Goal: Transaction & Acquisition: Purchase product/service

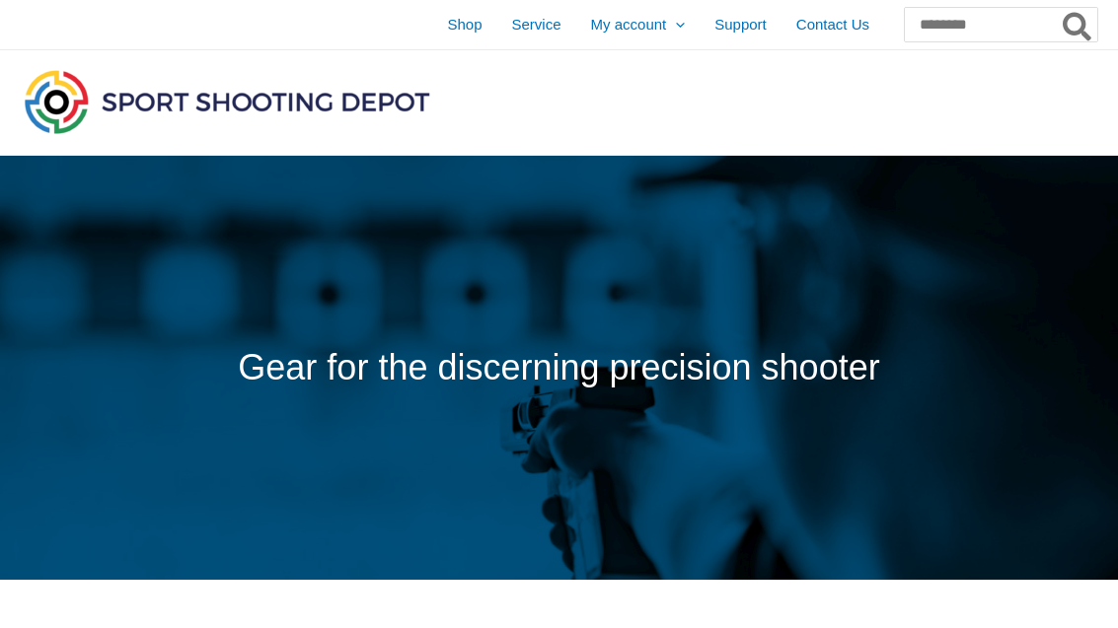
click at [447, 27] on span "Shop" at bounding box center [464, 24] width 35 height 49
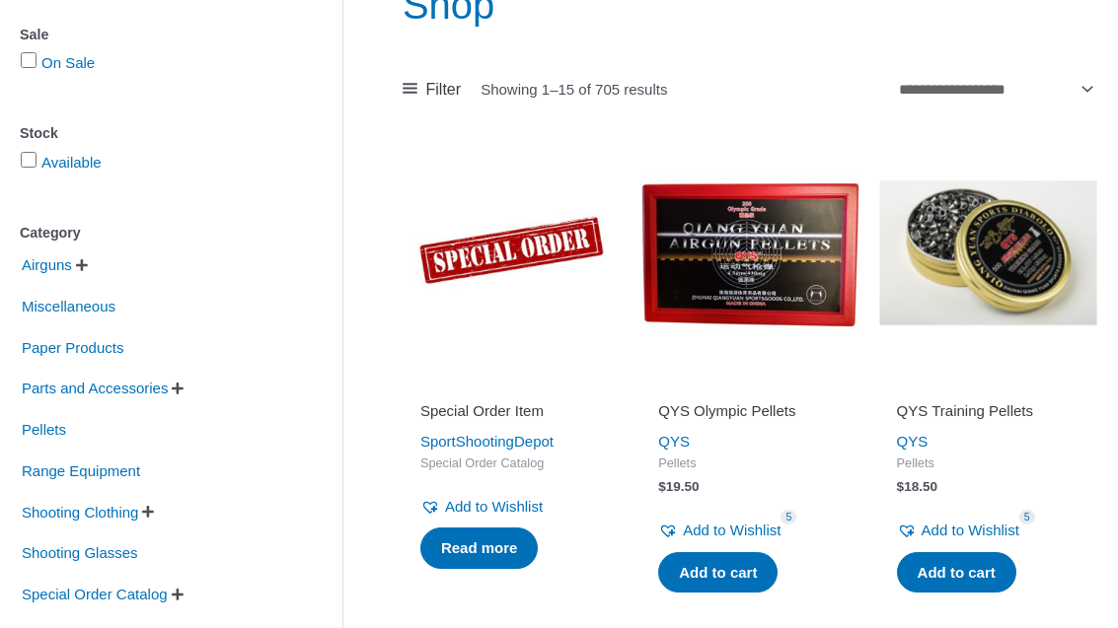
scroll to position [294, 0]
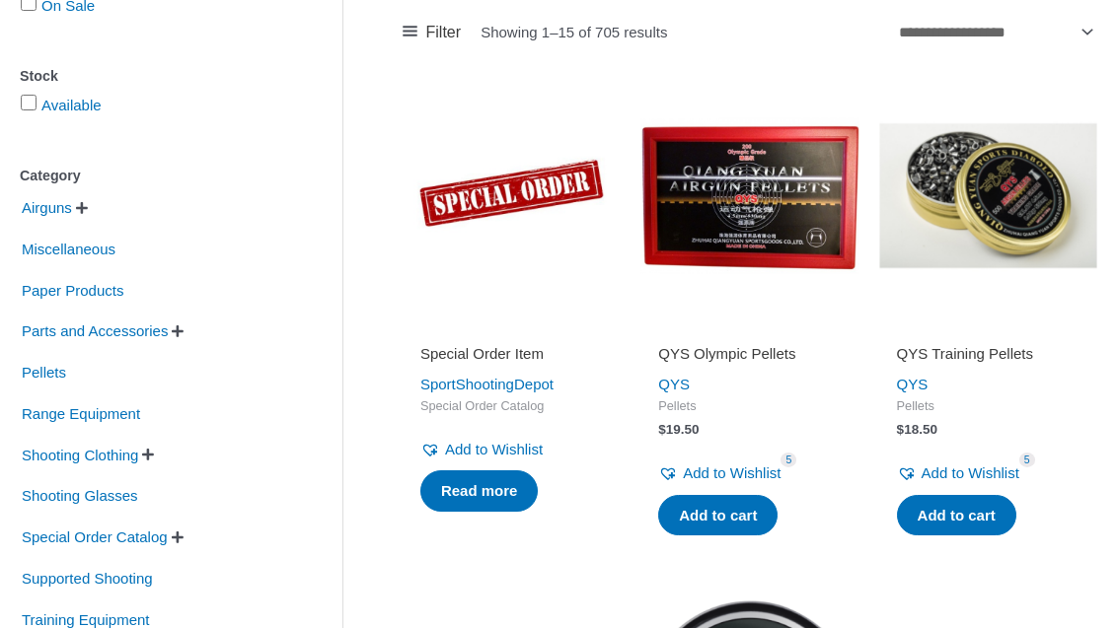
click at [74, 213] on span "Airguns" at bounding box center [47, 209] width 54 height 34
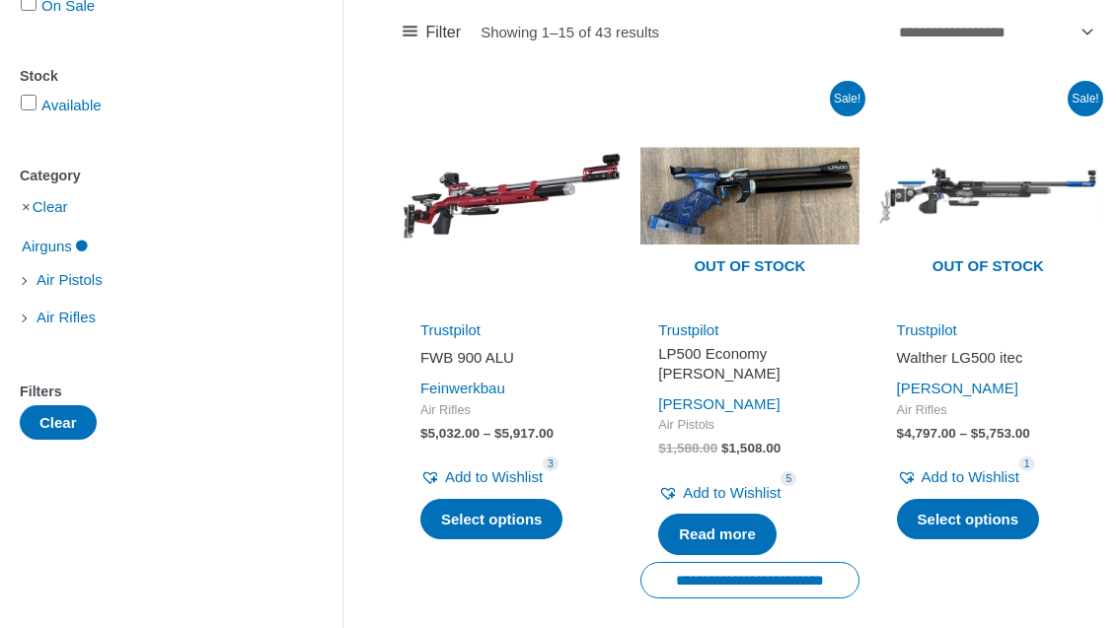
click at [59, 293] on span "Air Pistols" at bounding box center [70, 280] width 70 height 34
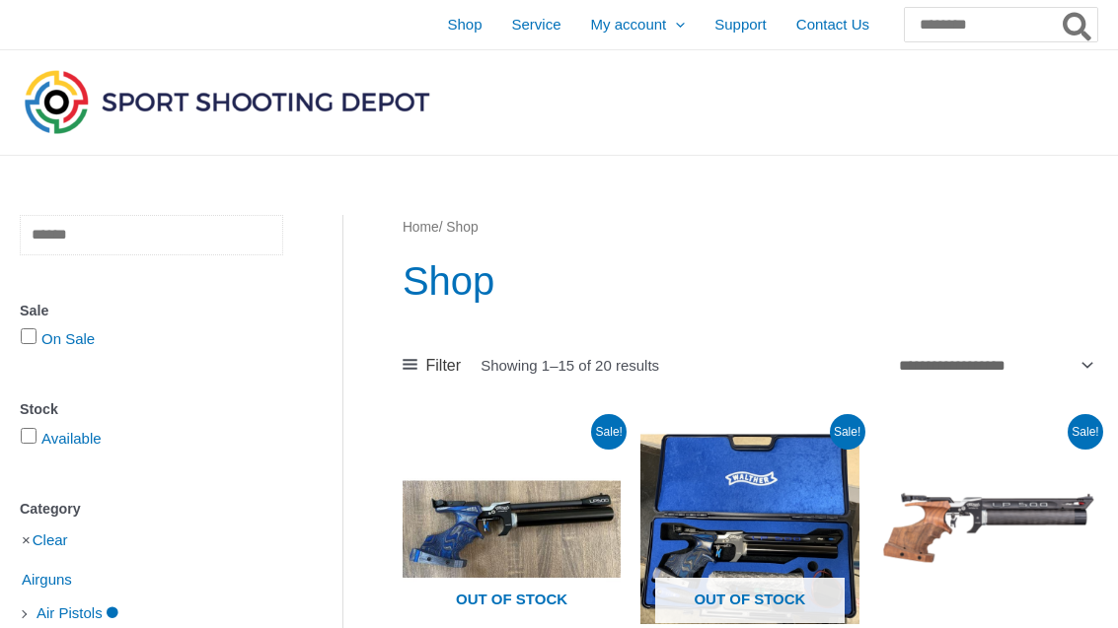
click at [57, 243] on input "text" at bounding box center [151, 235] width 263 height 40
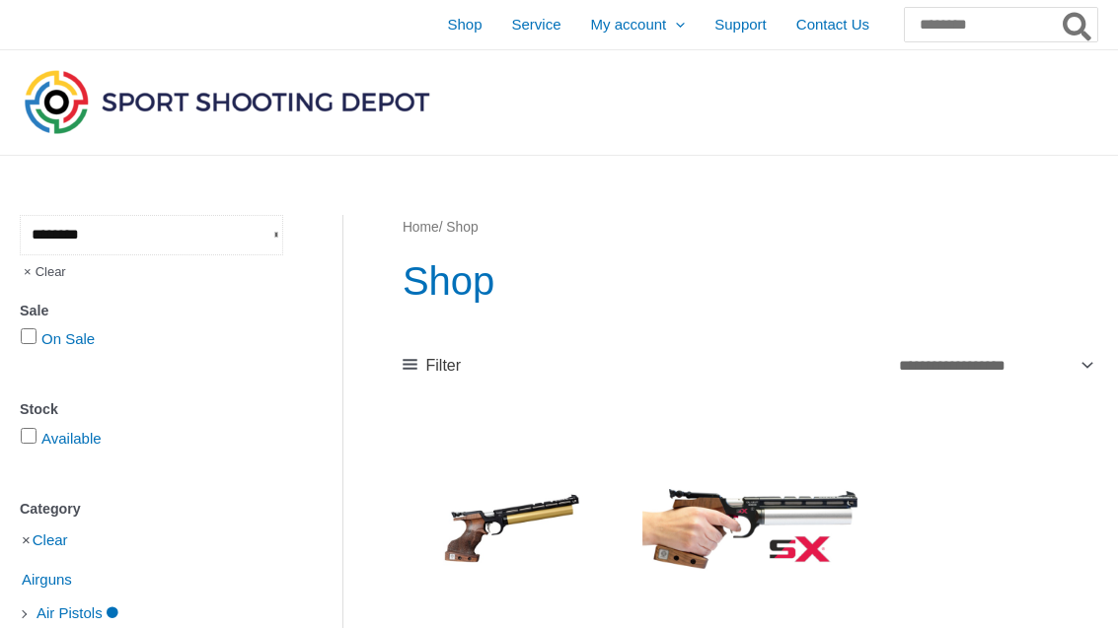
type input "********"
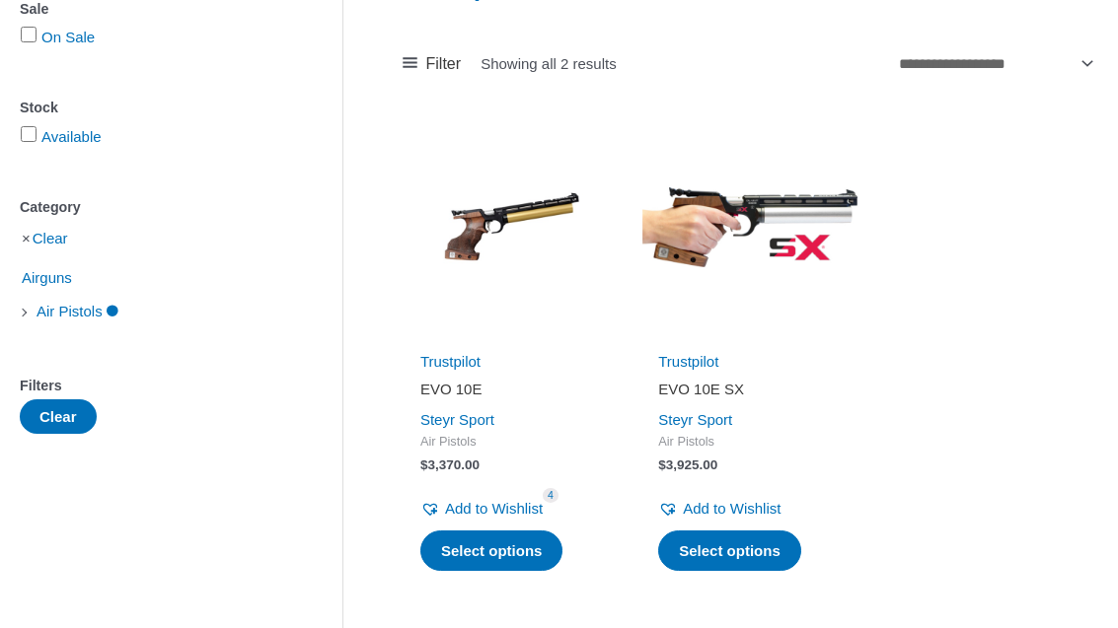
scroll to position [279, 0]
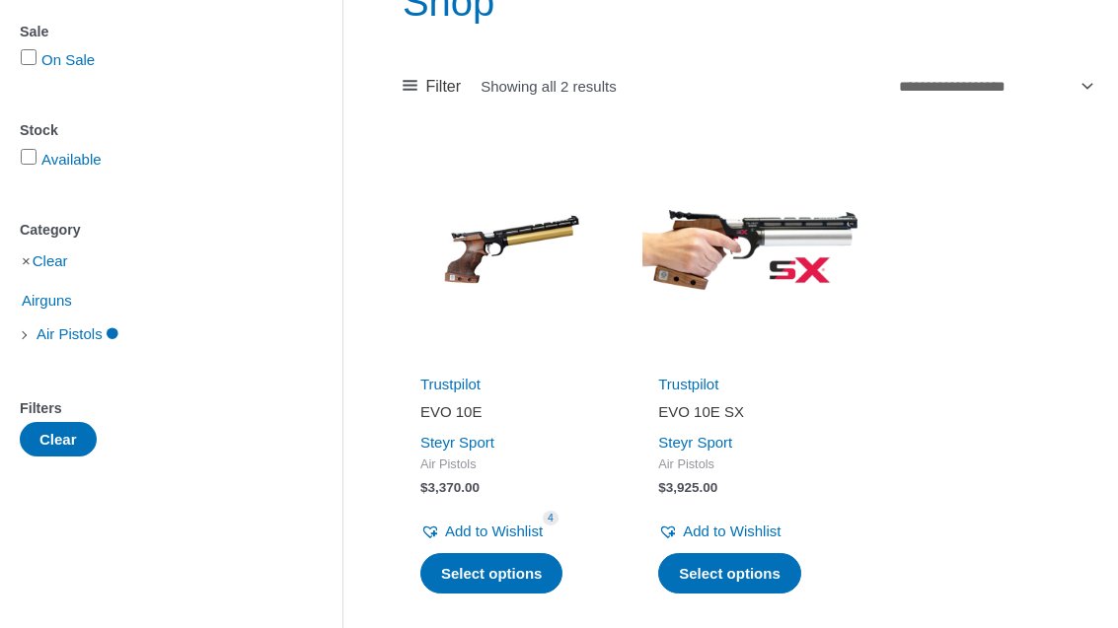
click at [725, 443] on link "Steyr Sport" at bounding box center [695, 442] width 74 height 17
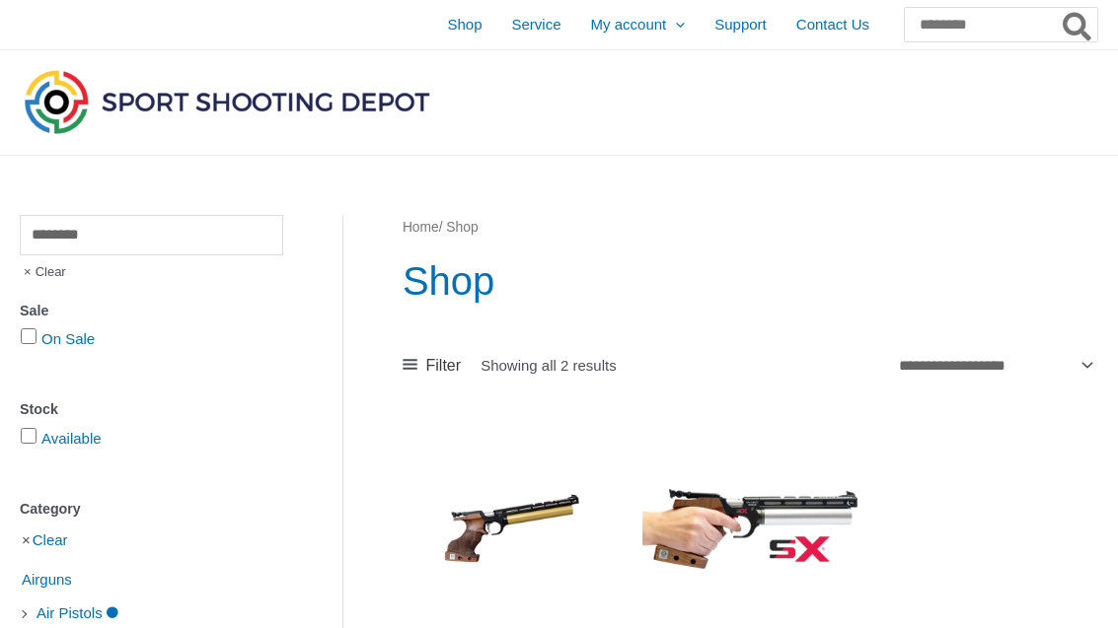
scroll to position [342, 0]
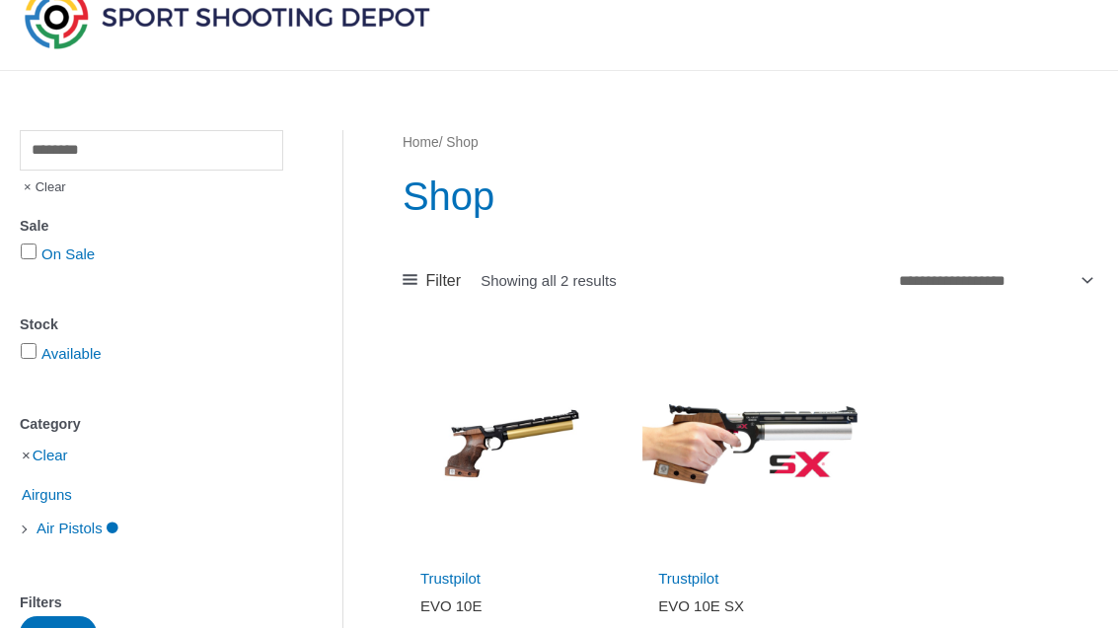
scroll to position [84, 0]
click at [31, 197] on span "Clear" at bounding box center [43, 189] width 46 height 34
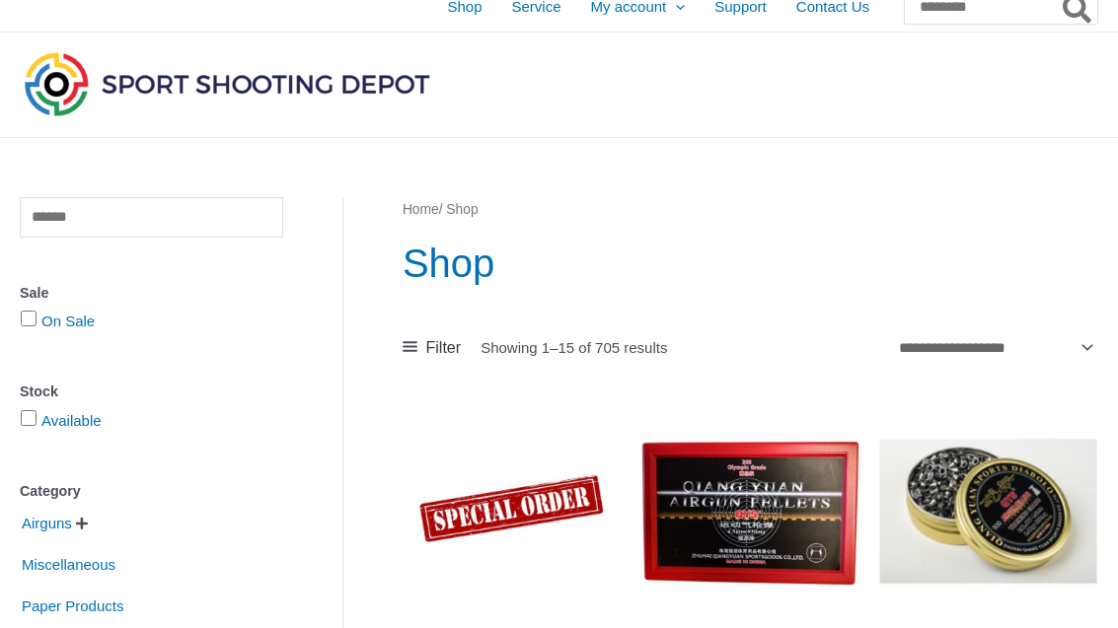
scroll to position [17, 0]
click at [424, 214] on link "Home" at bounding box center [421, 210] width 37 height 15
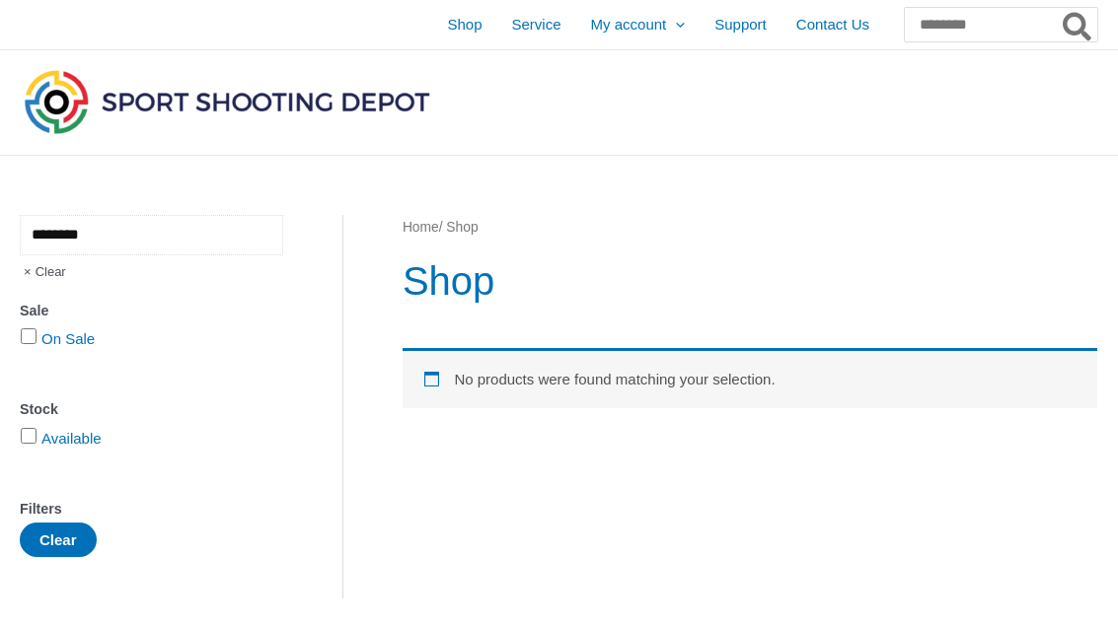
click at [101, 246] on input "********" at bounding box center [151, 235] width 263 height 40
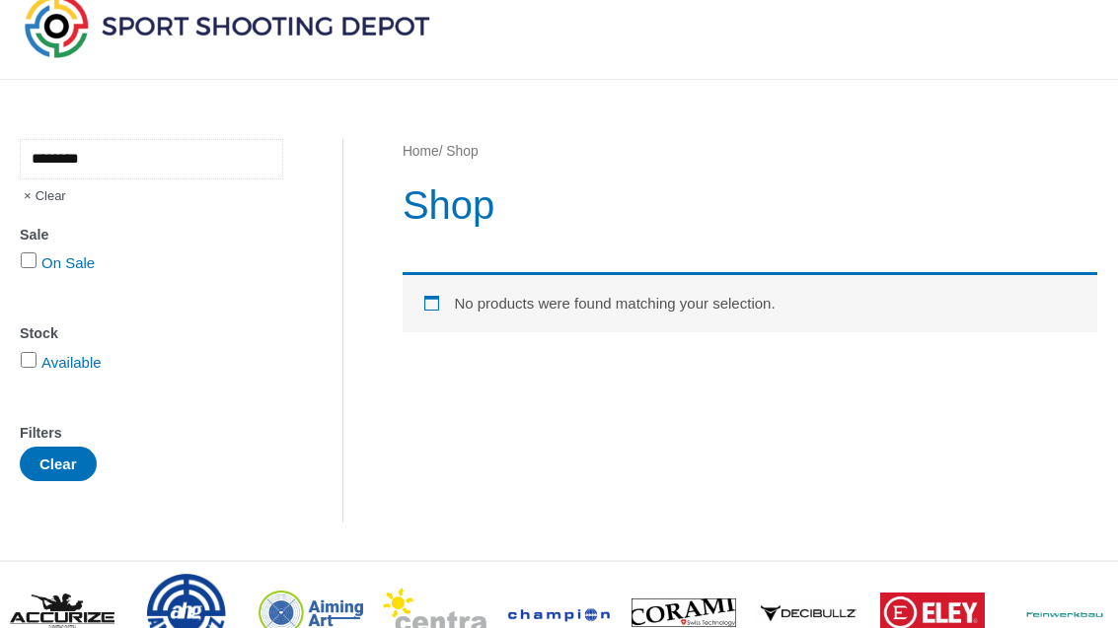
scroll to position [75, 0]
click at [152, 172] on input "********" at bounding box center [151, 160] width 263 height 40
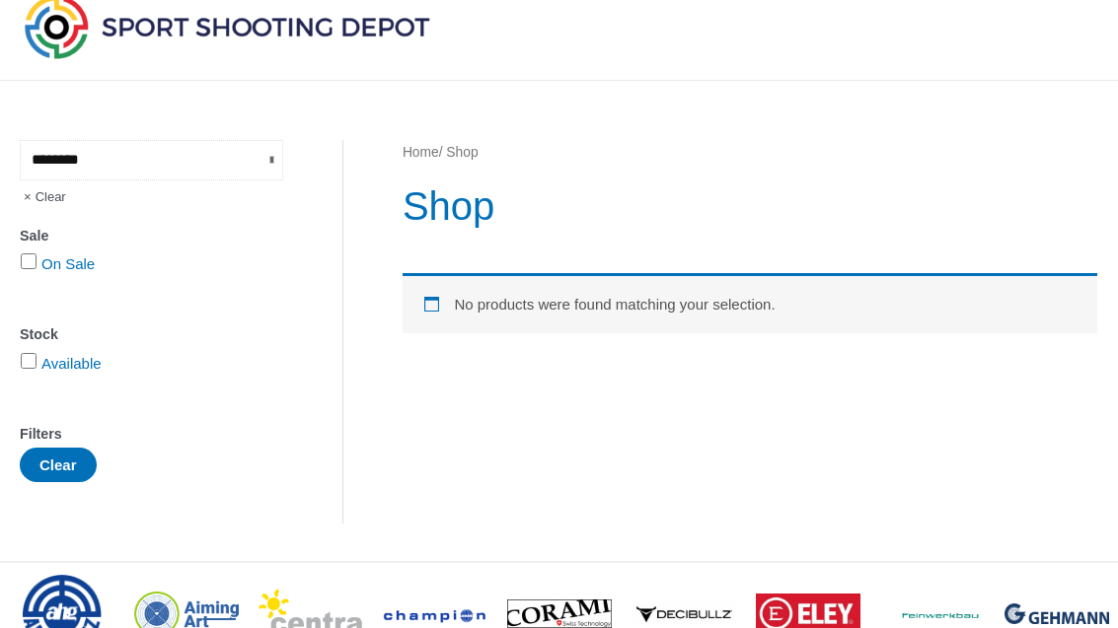
type input "********"
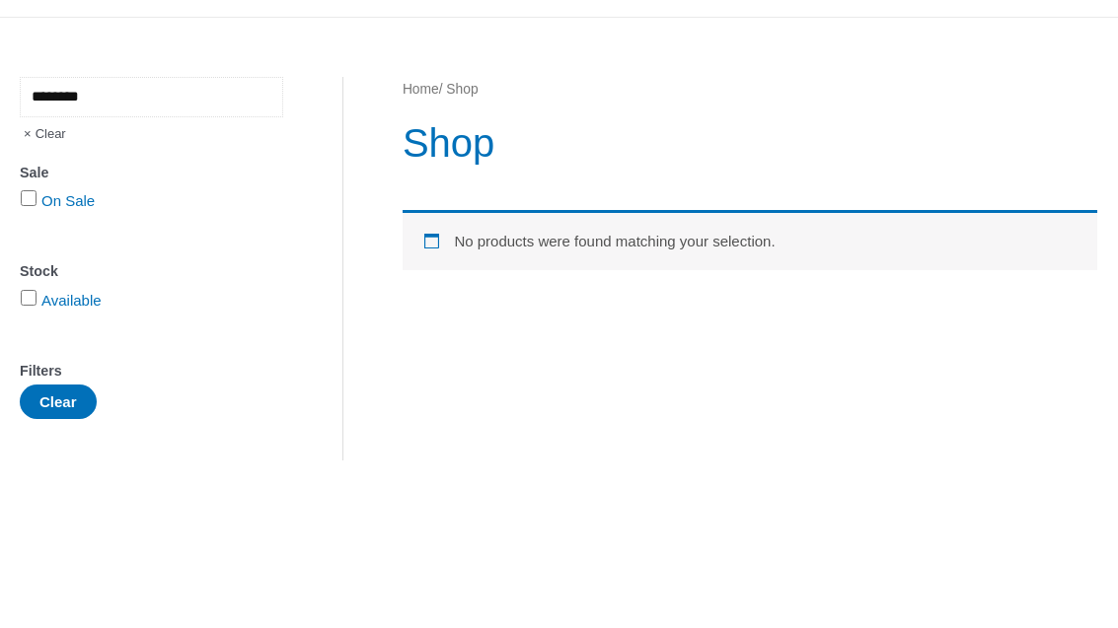
scroll to position [138, 0]
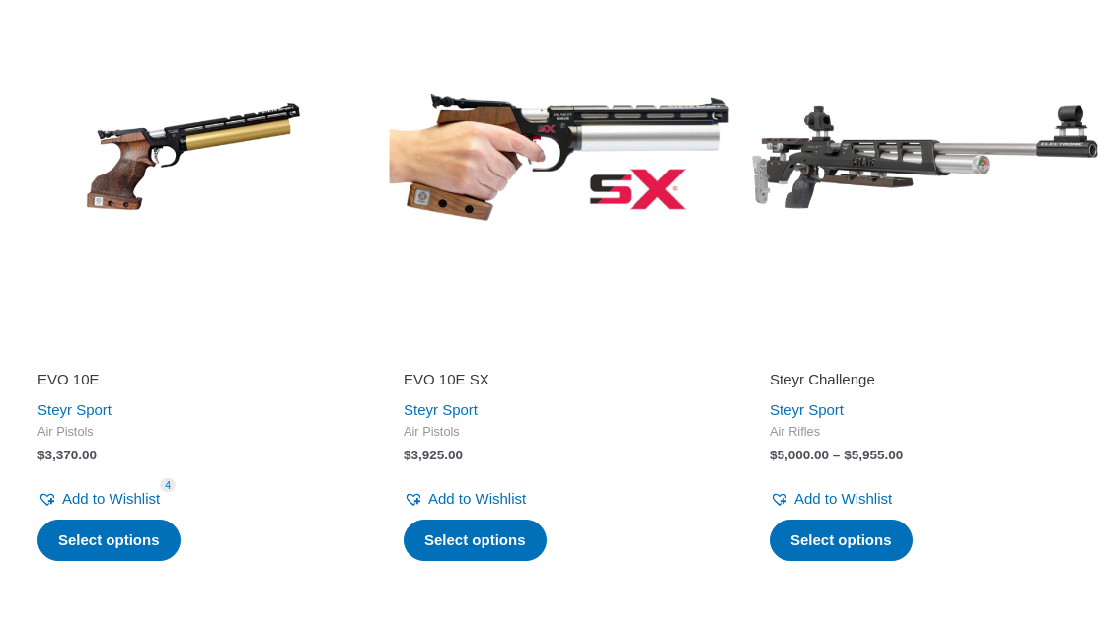
scroll to position [434, 0]
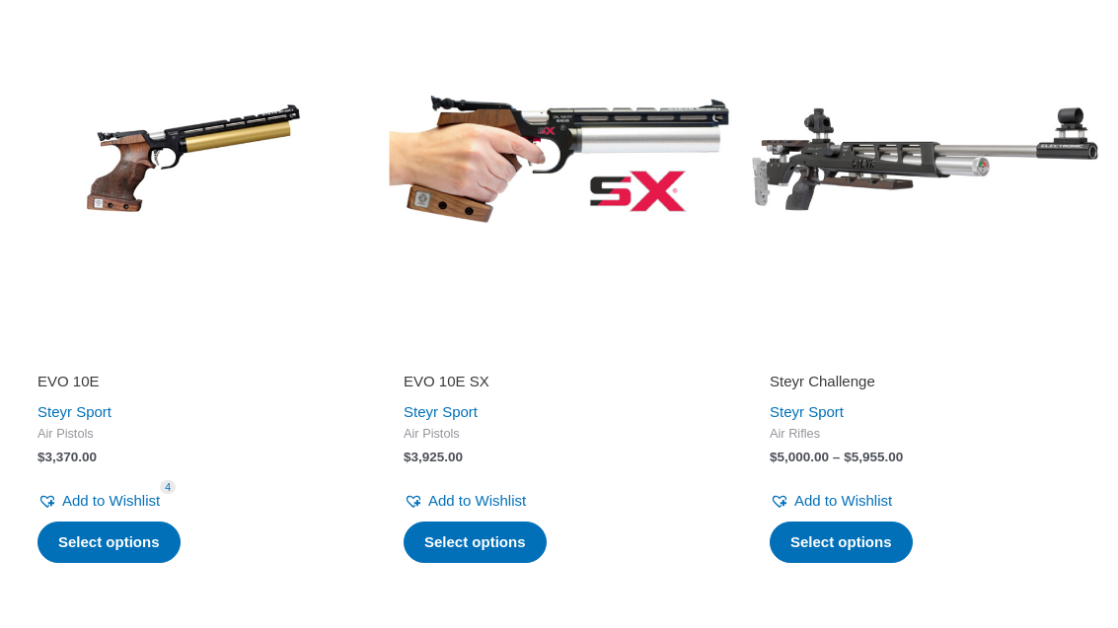
click at [429, 381] on h2 "EVO 10E SX" at bounding box center [559, 382] width 311 height 20
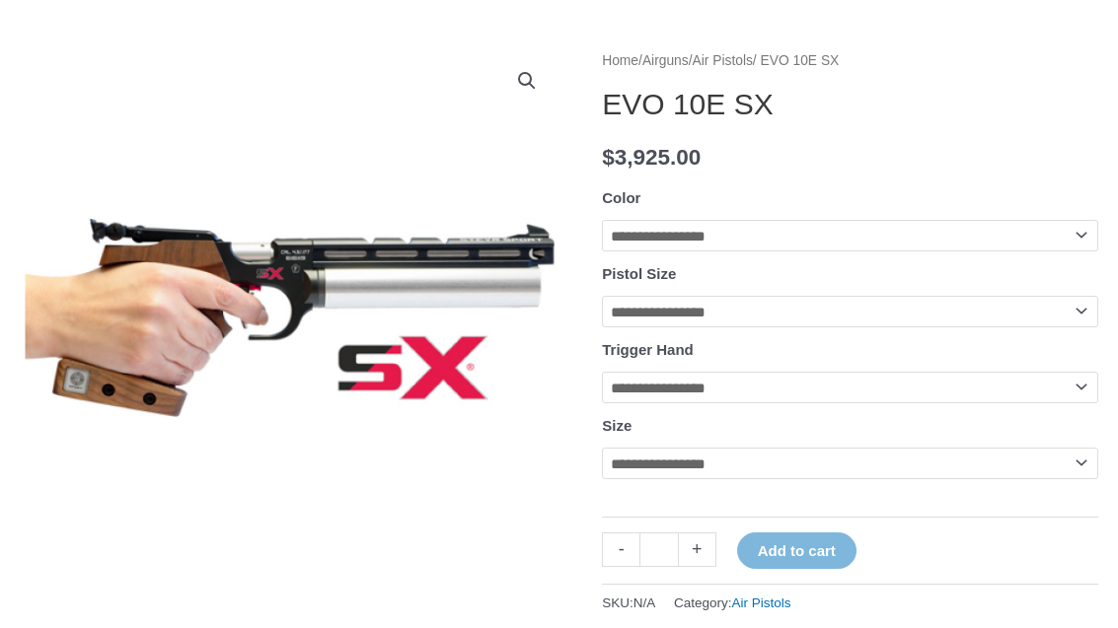
click at [987, 241] on select "**********" at bounding box center [850, 237] width 496 height 32
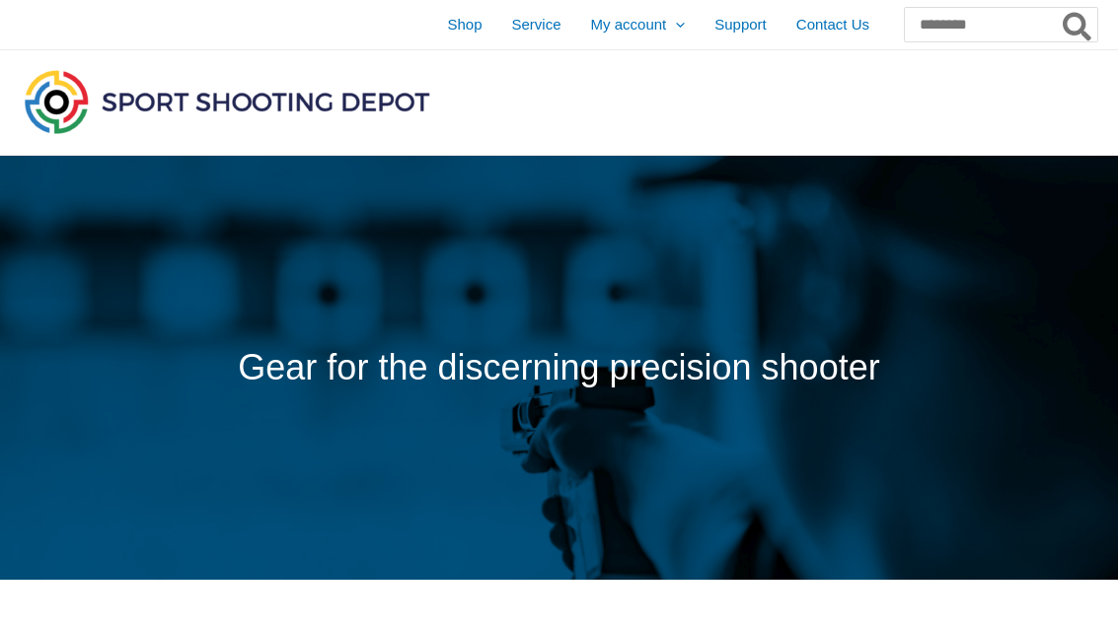
click at [447, 27] on span "Shop" at bounding box center [464, 24] width 35 height 49
click at [447, 33] on span "Shop" at bounding box center [464, 24] width 35 height 49
click at [447, 25] on span "Shop" at bounding box center [464, 24] width 35 height 49
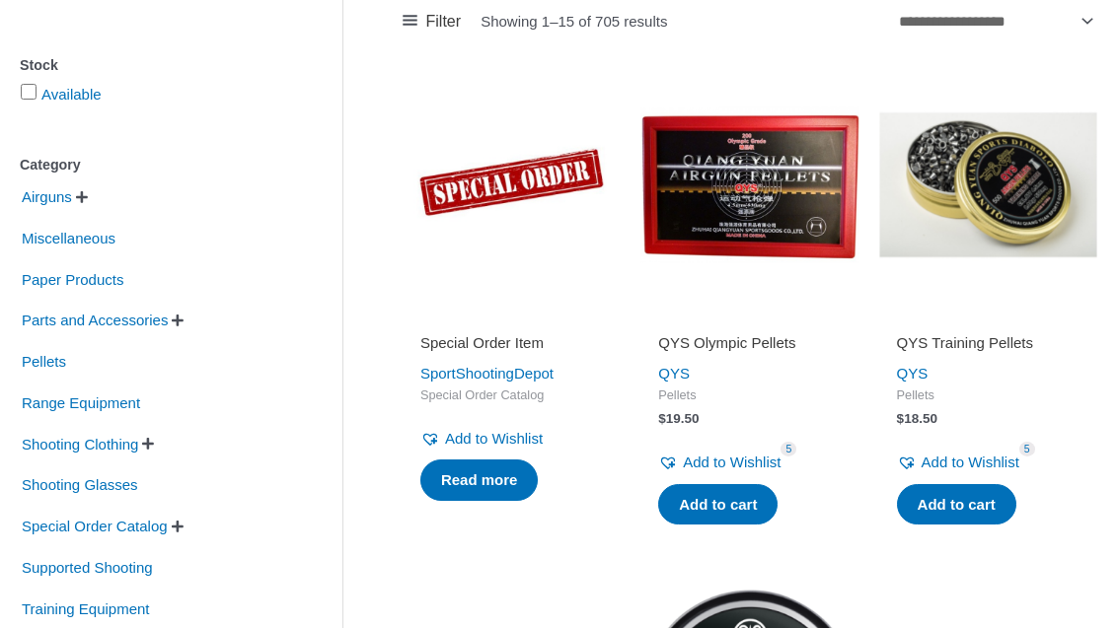
scroll to position [346, 0]
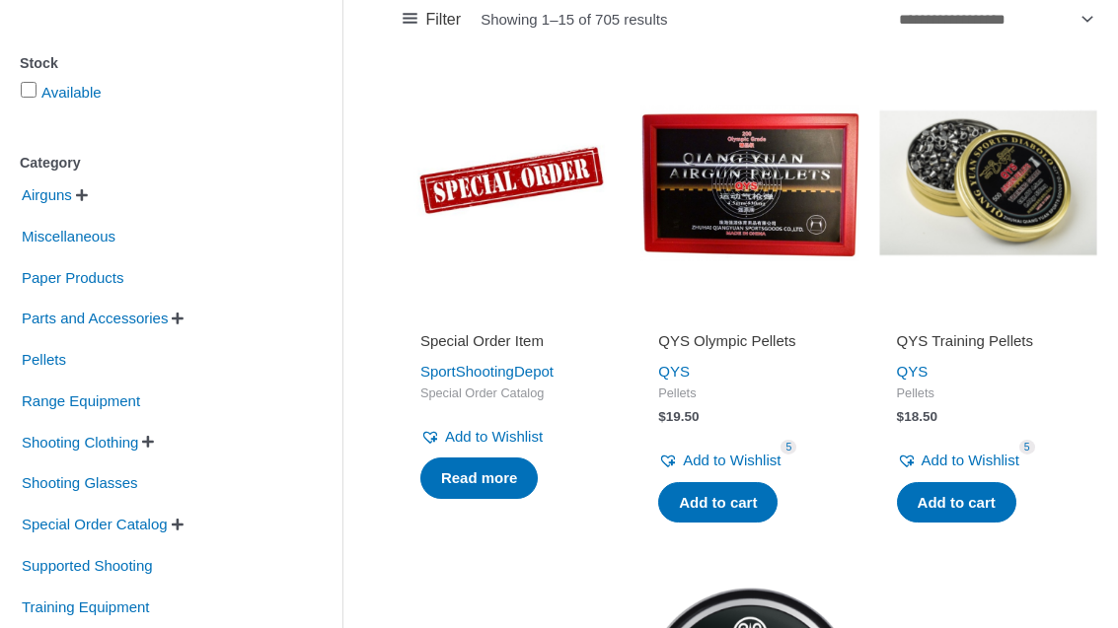
click at [61, 248] on span "Miscellaneous" at bounding box center [69, 237] width 98 height 34
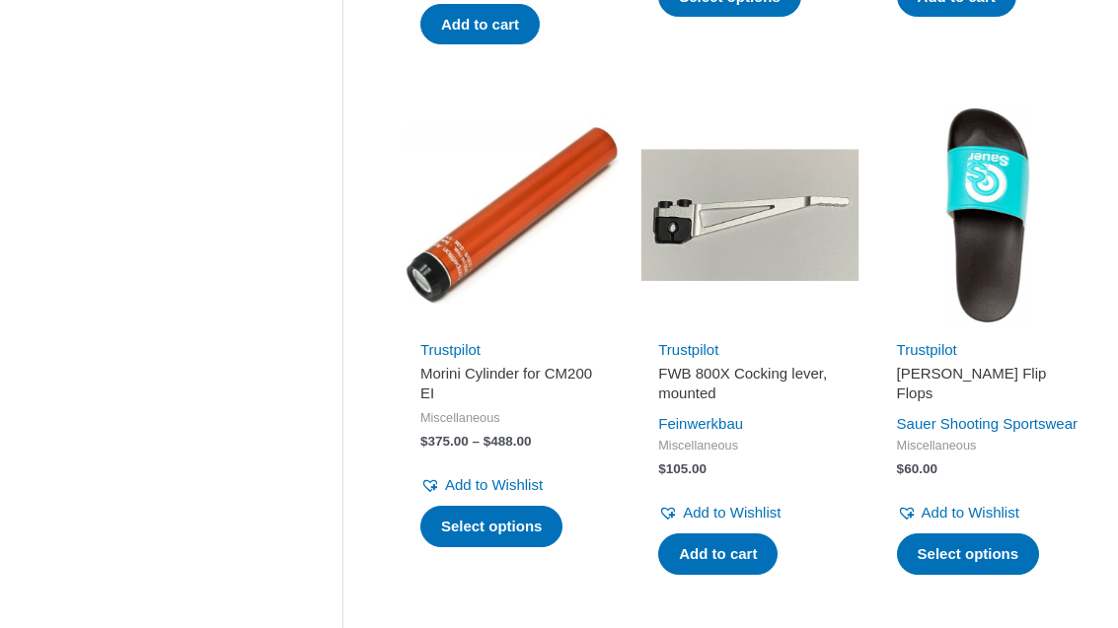
scroll to position [833, 0]
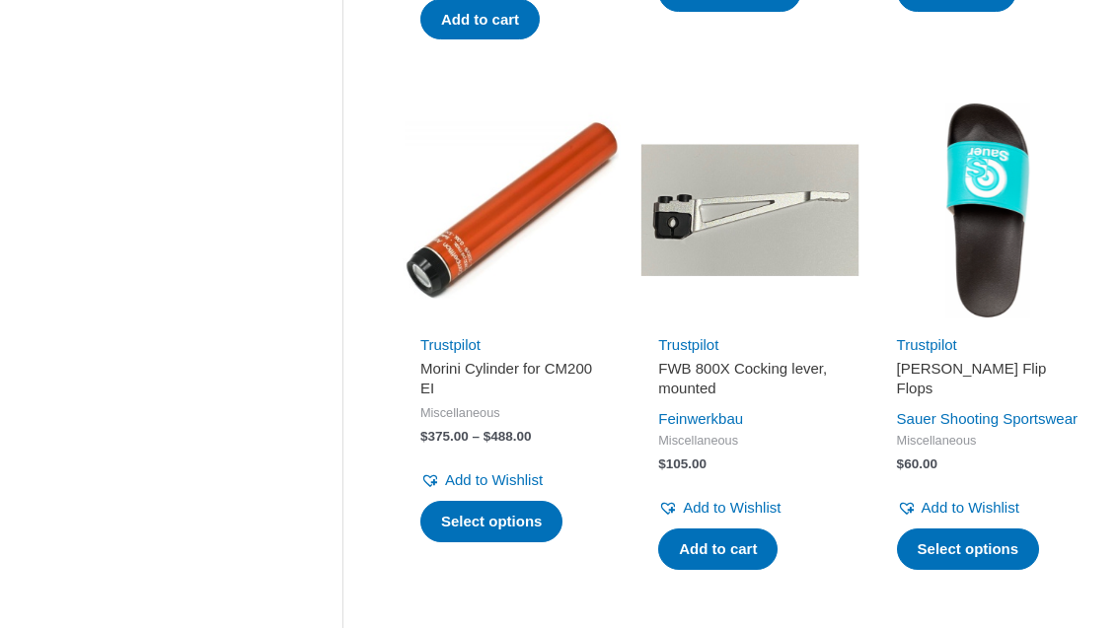
click at [946, 342] on link "Trustpilot" at bounding box center [927, 345] width 60 height 17
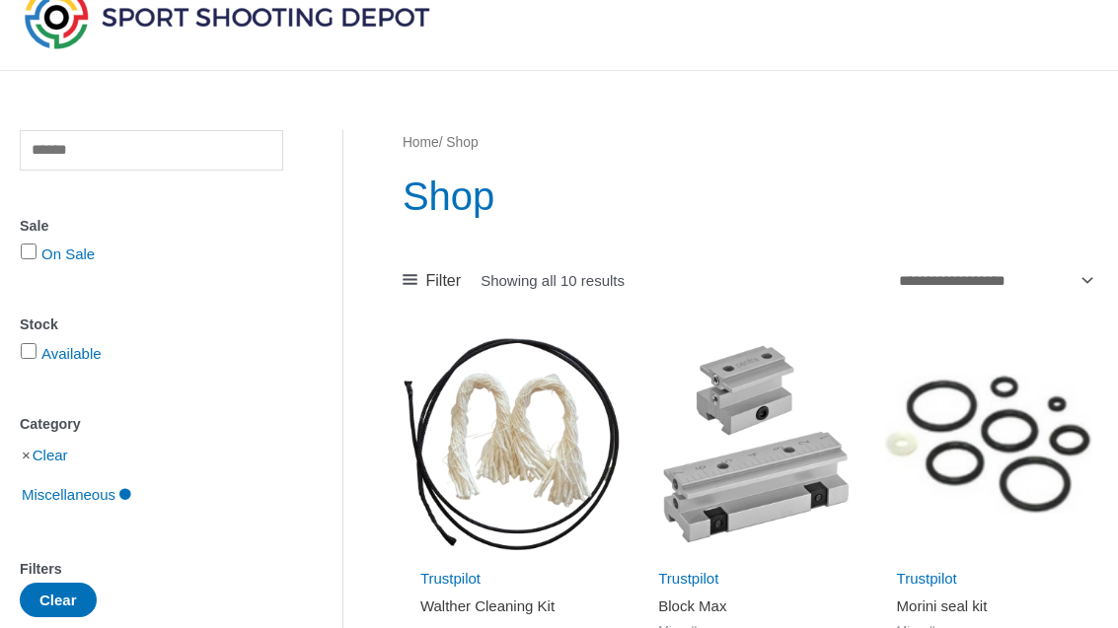
scroll to position [0, 0]
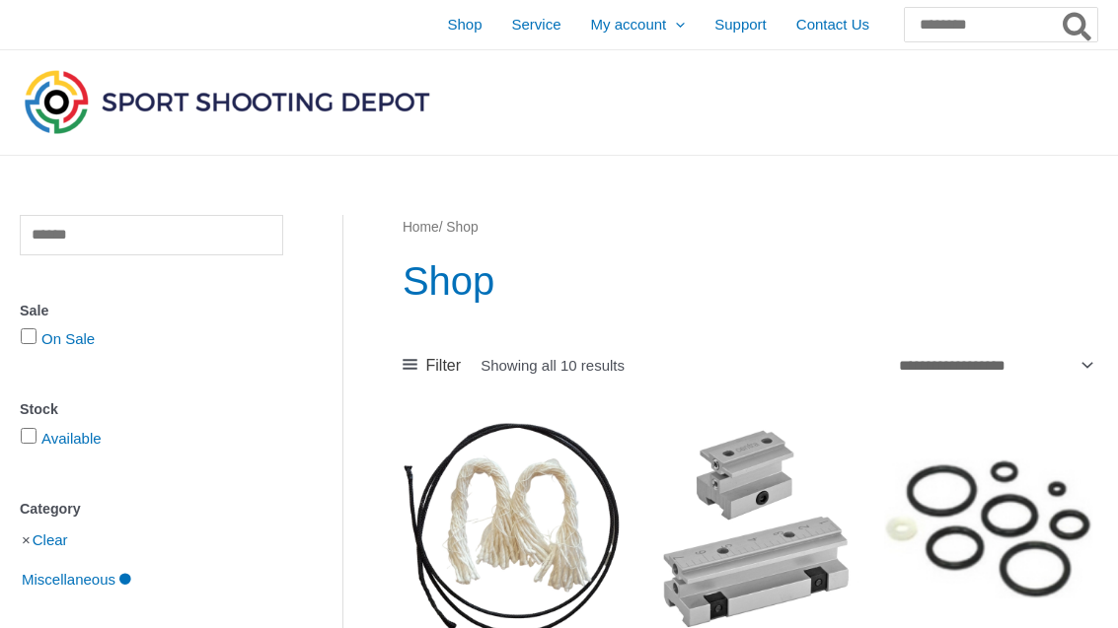
scroll to position [409, 0]
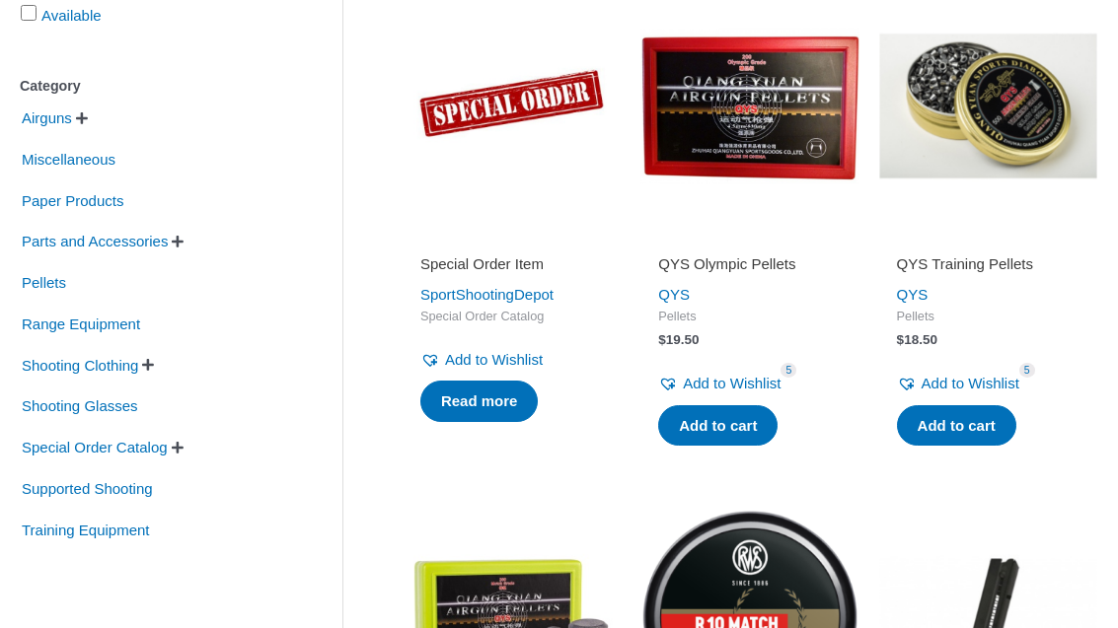
scroll to position [428, 0]
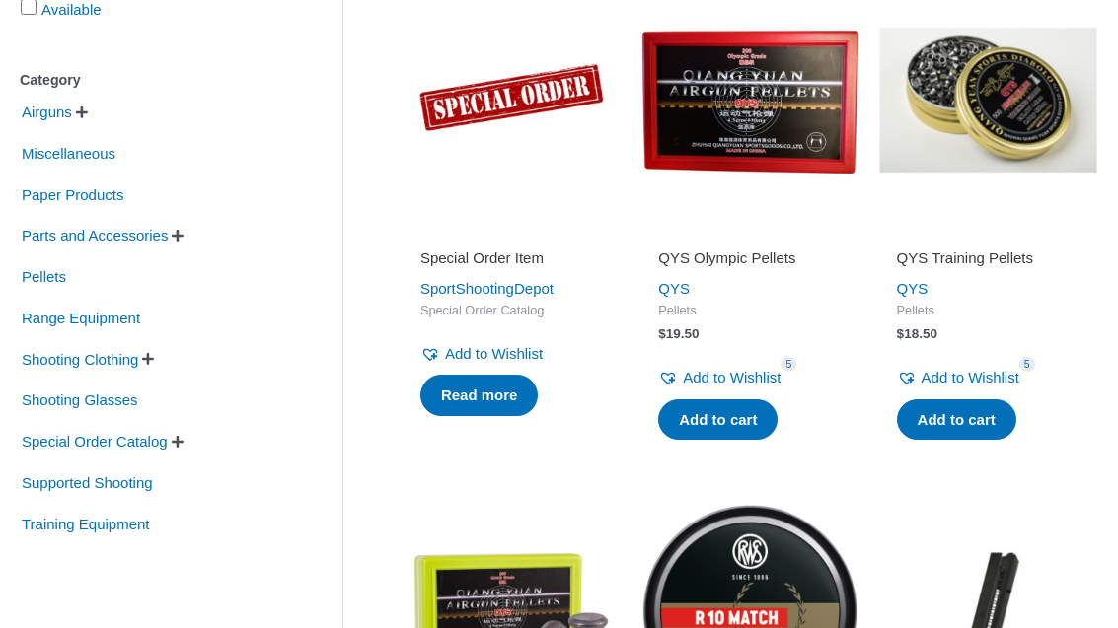
click at [170, 242] on span "Parts and Accessories" at bounding box center [95, 237] width 150 height 34
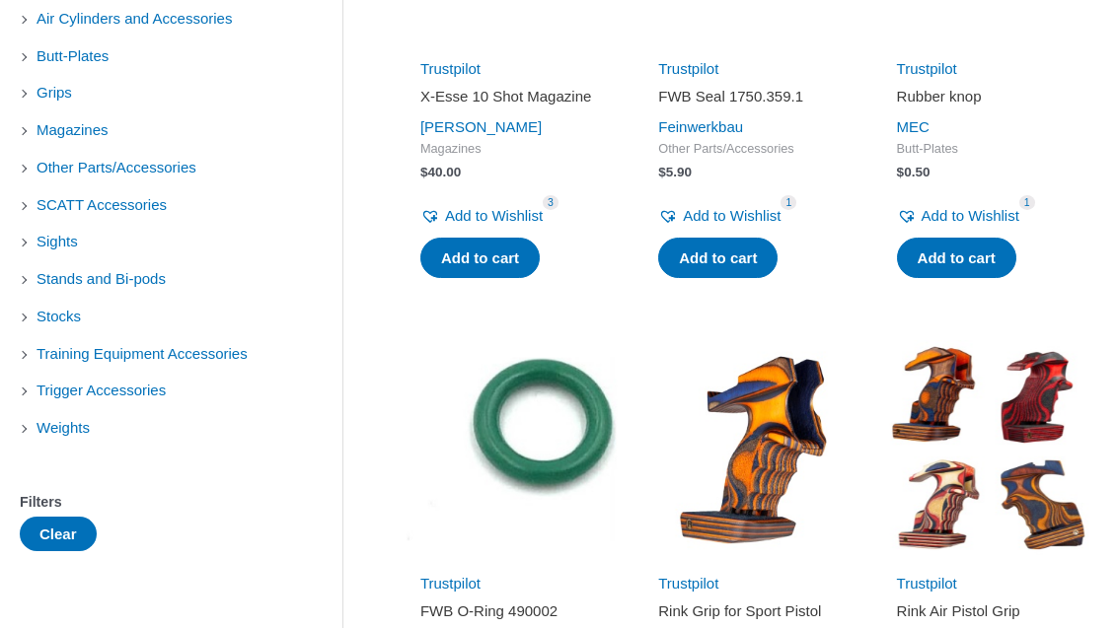
scroll to position [603, 0]
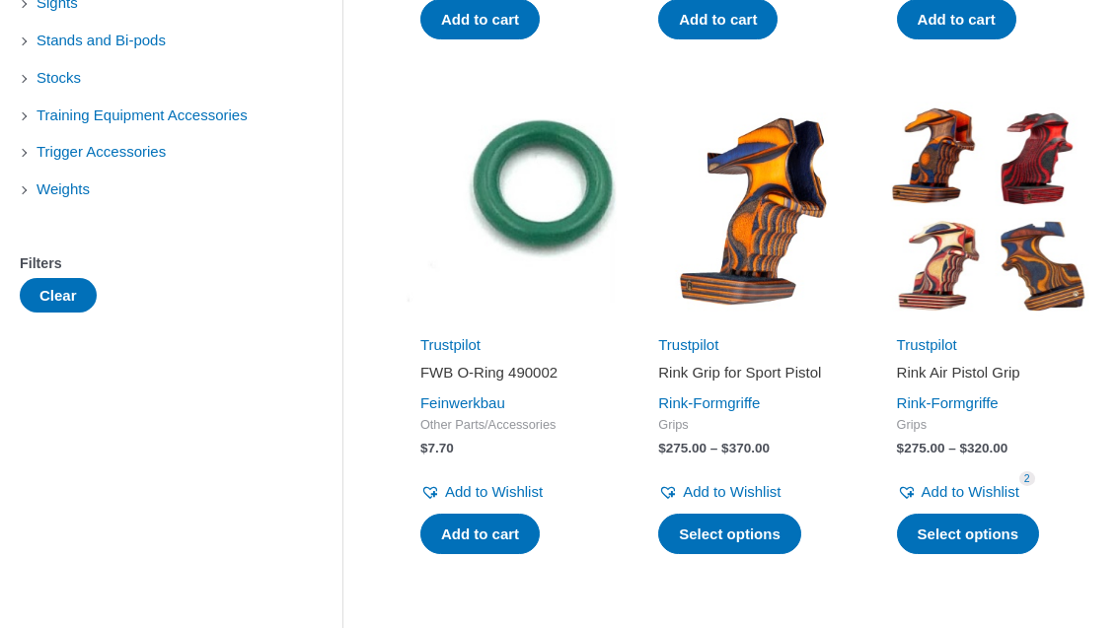
scroll to position [834, 0]
click at [975, 390] on link "Rink Air Pistol Grip" at bounding box center [988, 376] width 183 height 27
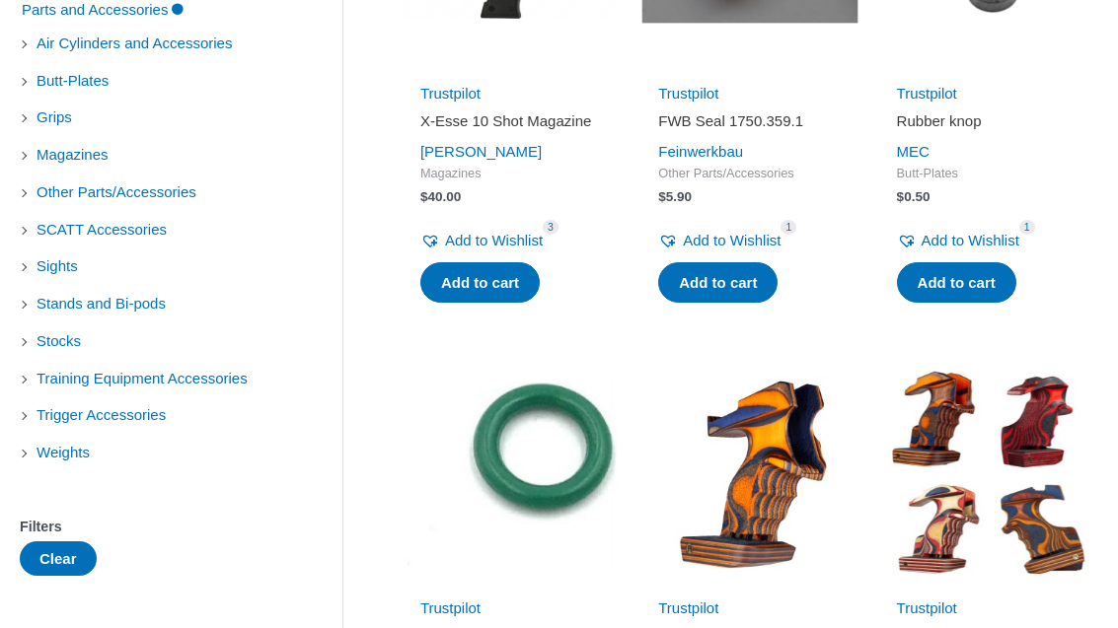
scroll to position [584, 0]
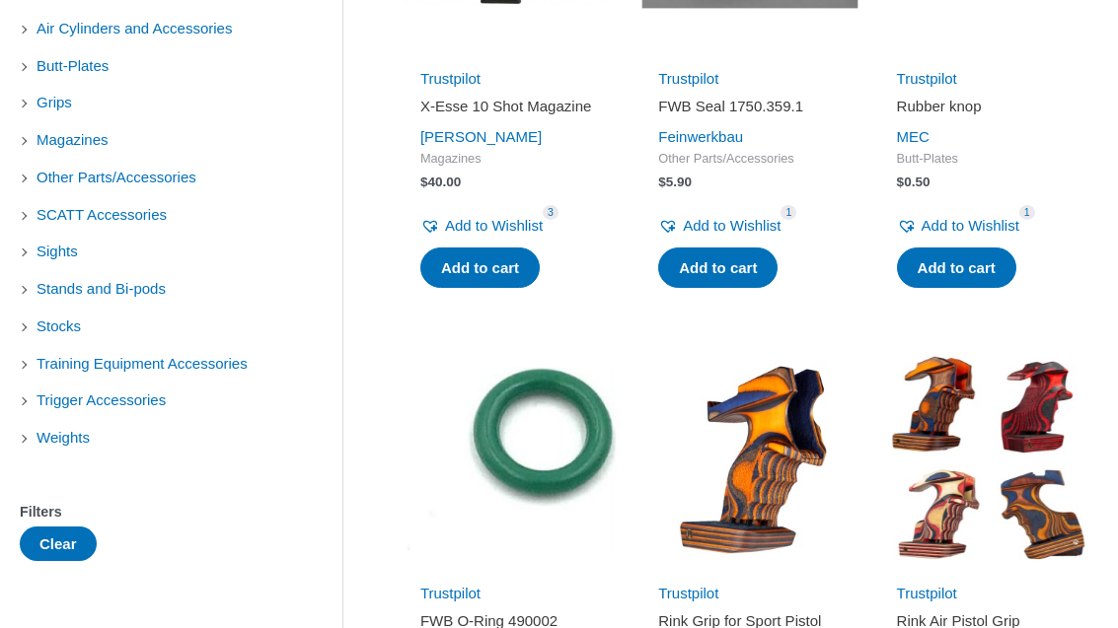
click at [125, 407] on span "Trigger Accessories" at bounding box center [101, 402] width 133 height 34
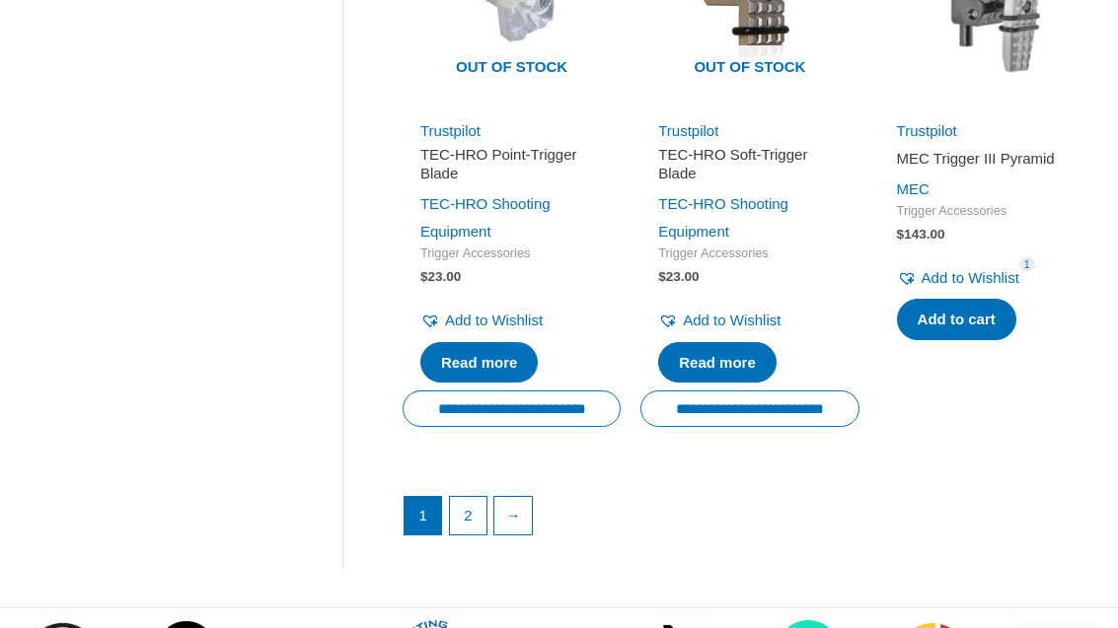
scroll to position [2815, 0]
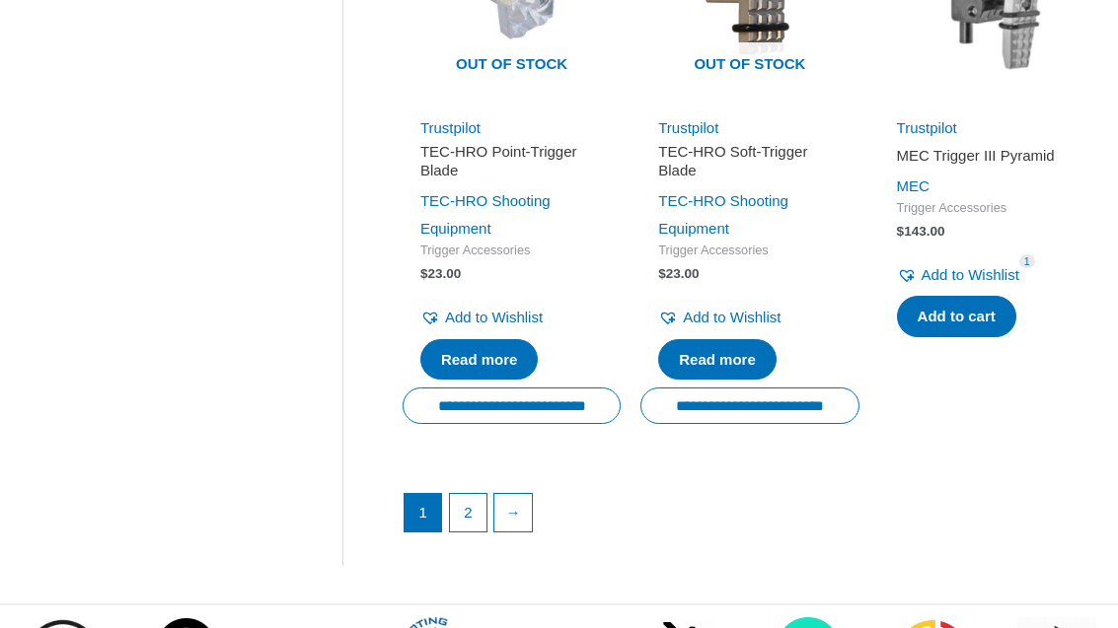
click at [478, 495] on link "2" at bounding box center [468, 513] width 37 height 37
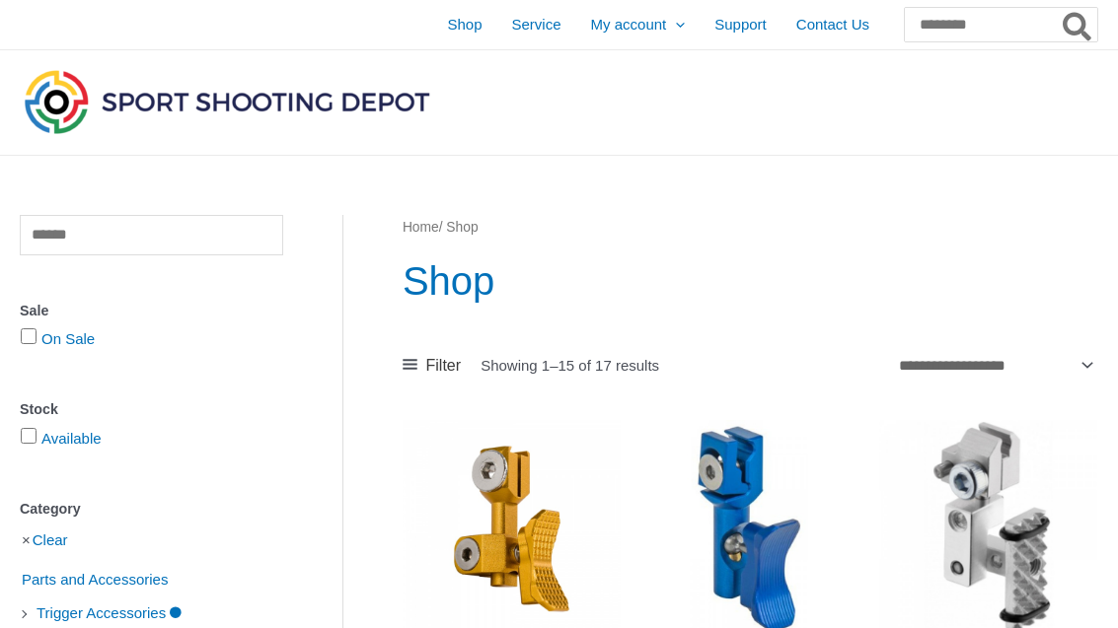
scroll to position [2879, 0]
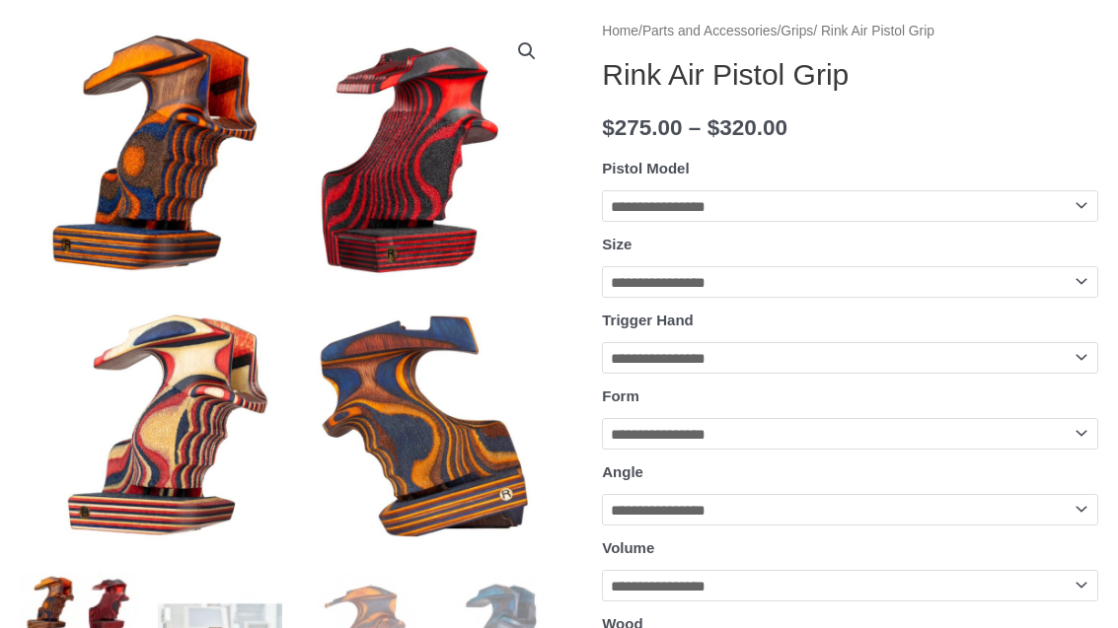
scroll to position [237, 0]
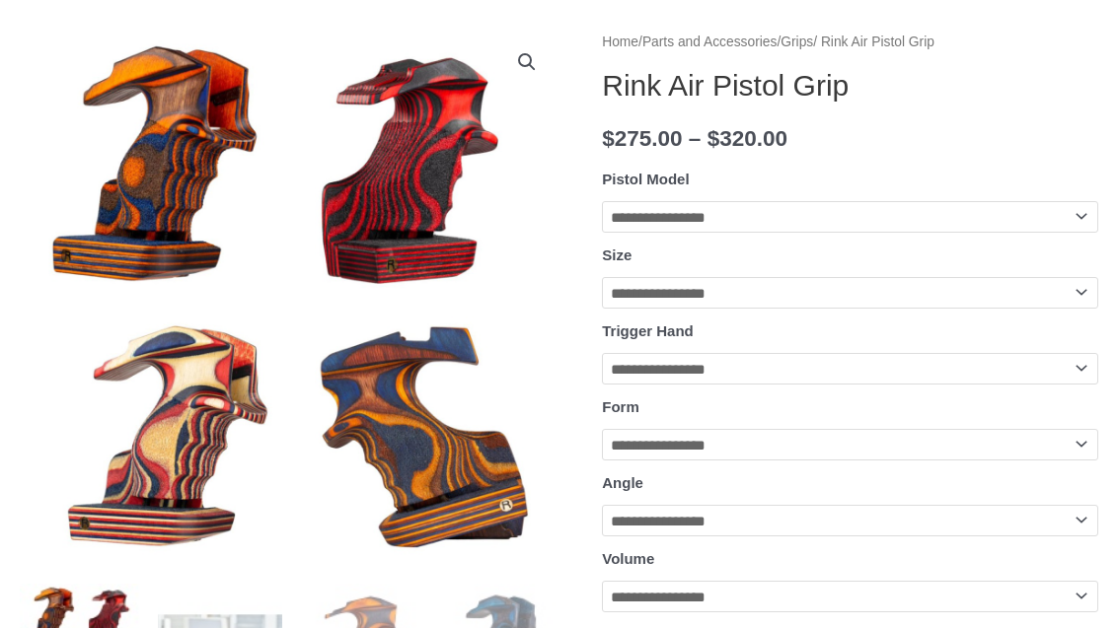
click at [1030, 226] on select "**********" at bounding box center [850, 217] width 496 height 32
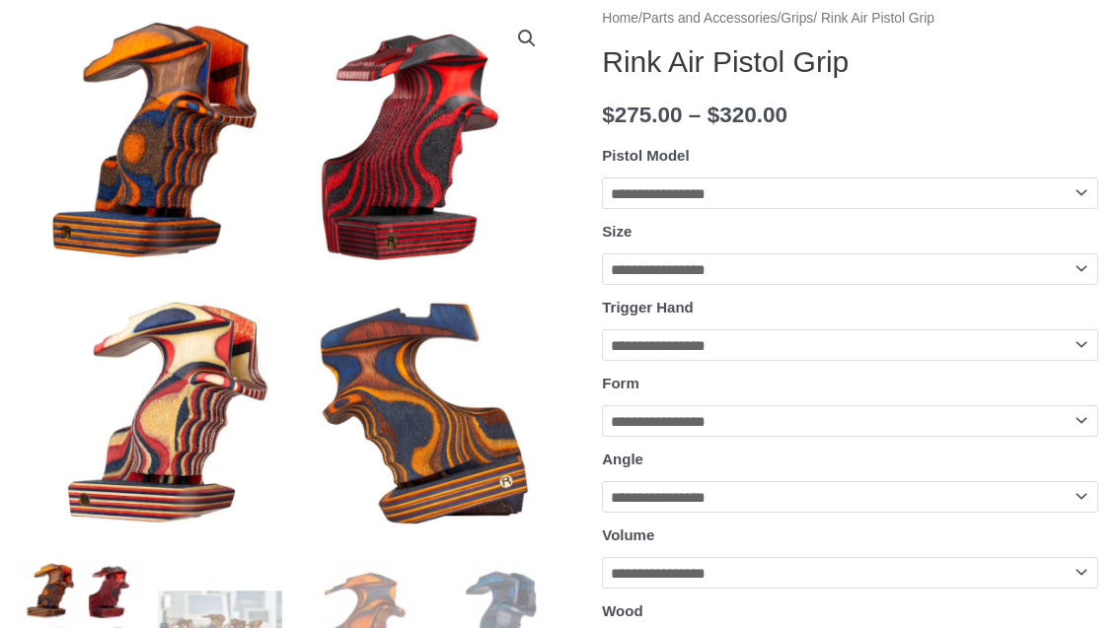
scroll to position [247, 0]
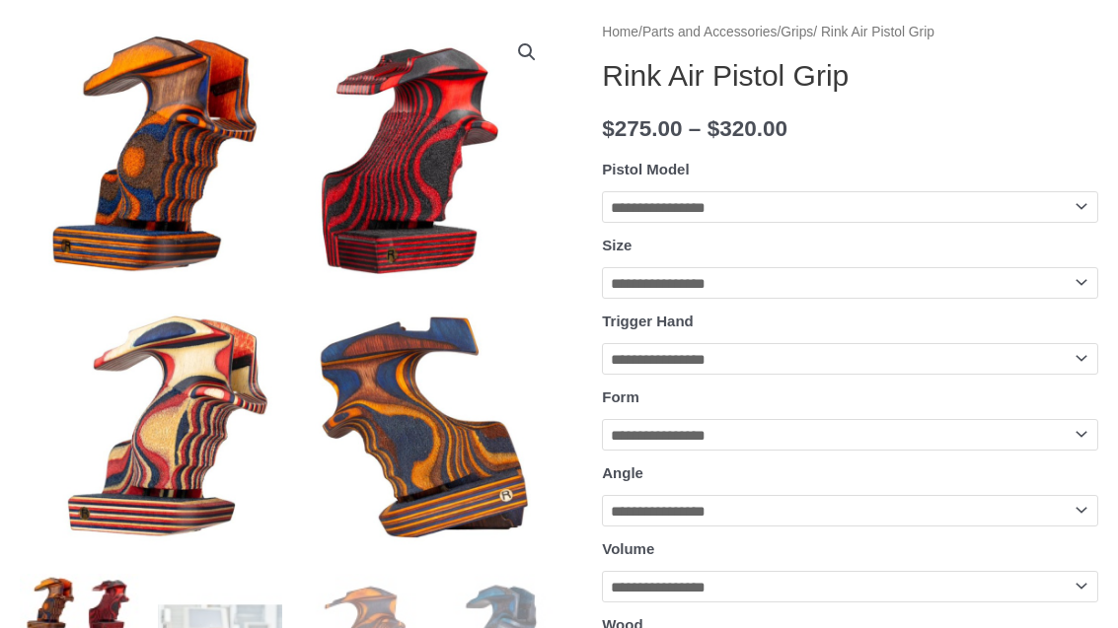
click at [1076, 218] on select "**********" at bounding box center [850, 207] width 496 height 32
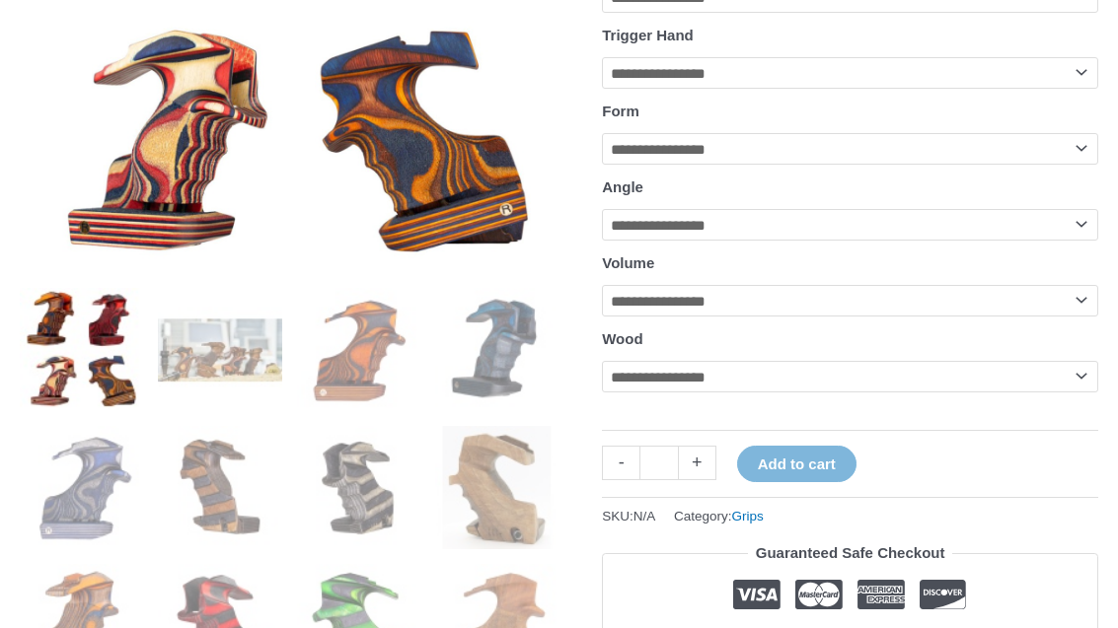
scroll to position [532, 0]
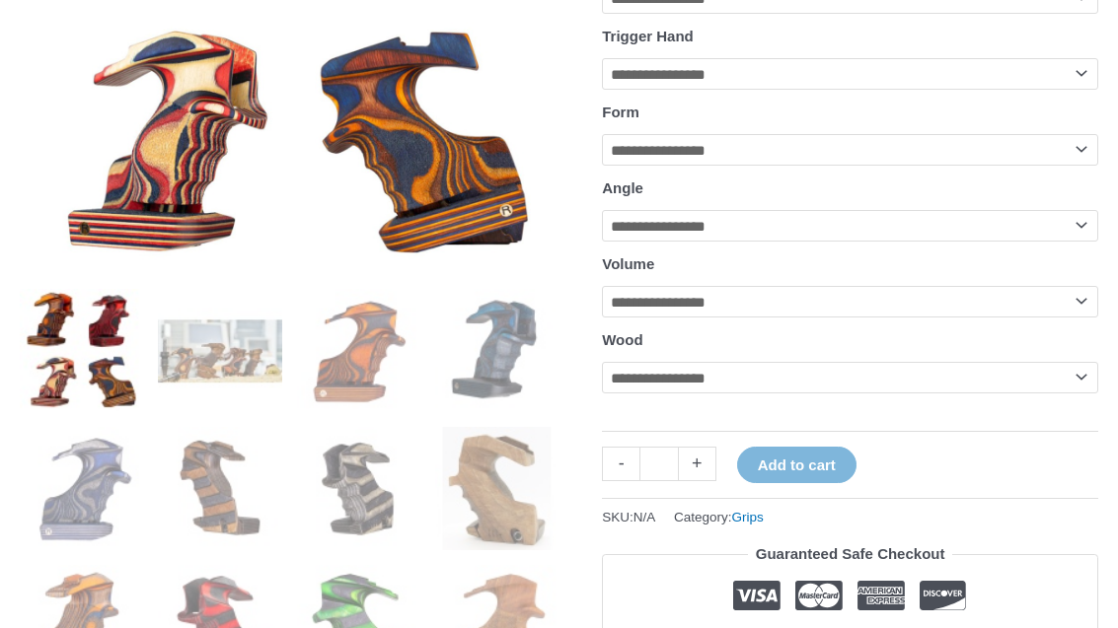
click at [1000, 318] on select "**********" at bounding box center [850, 302] width 496 height 32
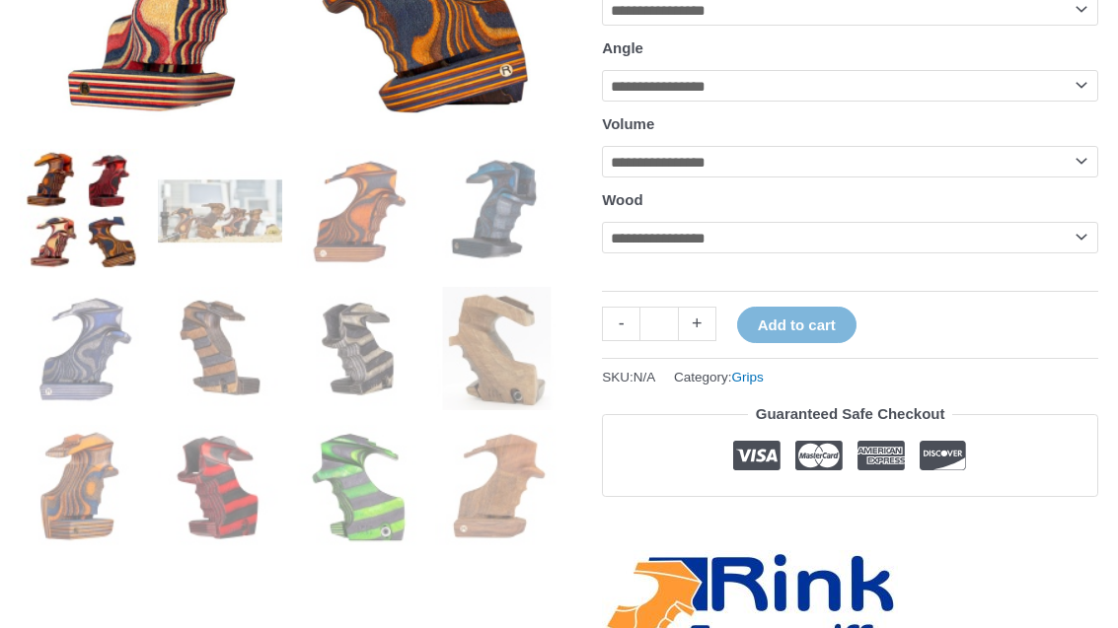
scroll to position [591, 0]
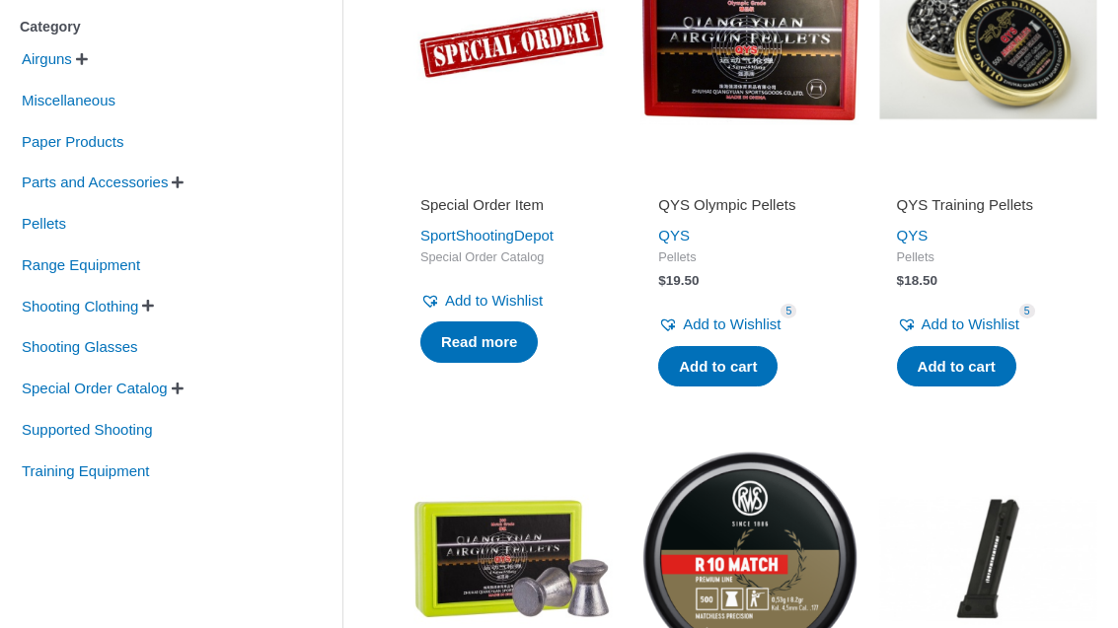
scroll to position [482, 0]
click at [89, 199] on span "Parts and Accessories" at bounding box center [95, 183] width 150 height 34
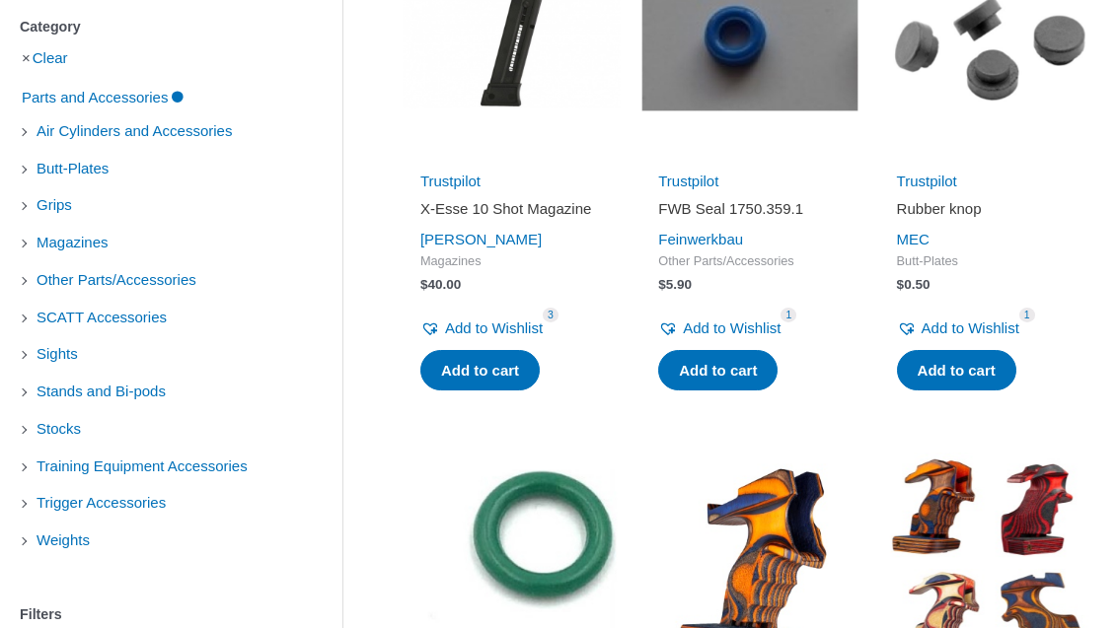
click at [93, 328] on span "SCATT Accessories" at bounding box center [102, 318] width 134 height 34
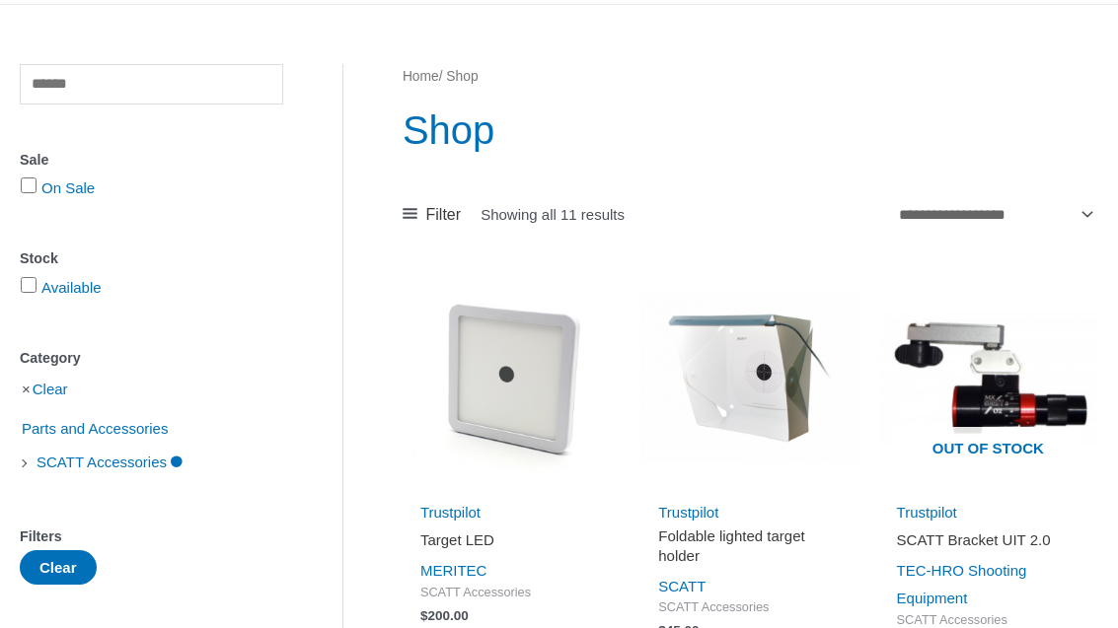
scroll to position [150, 0]
click at [21, 393] on li "Clear" at bounding box center [151, 390] width 263 height 35
click at [52, 399] on link "Clear" at bounding box center [51, 390] width 36 height 17
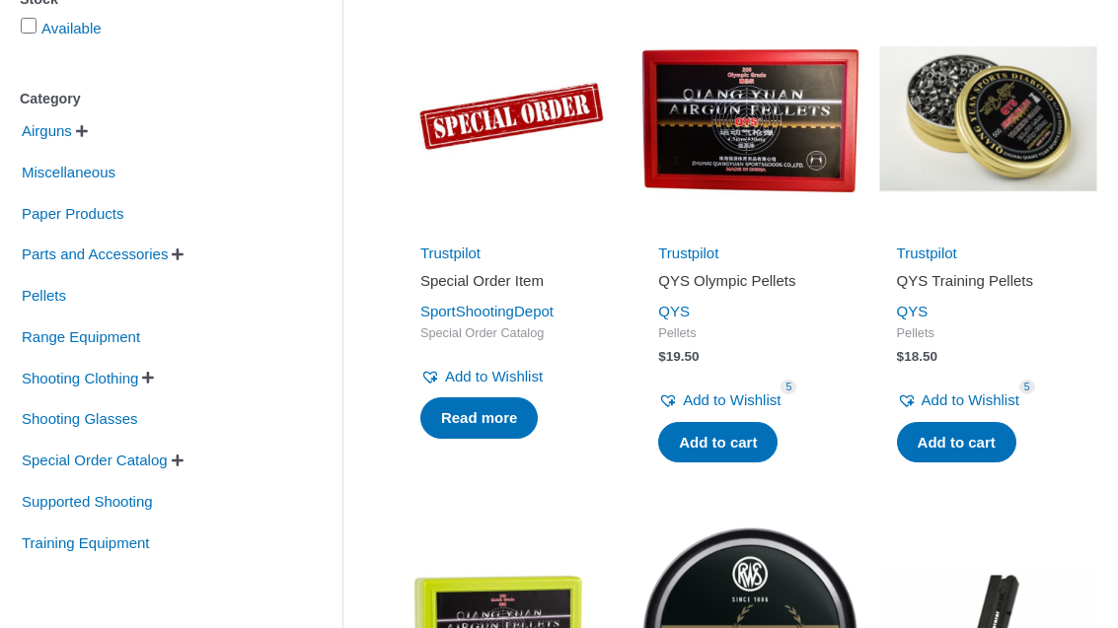
click at [59, 265] on span "Parts and Accessories" at bounding box center [95, 256] width 150 height 34
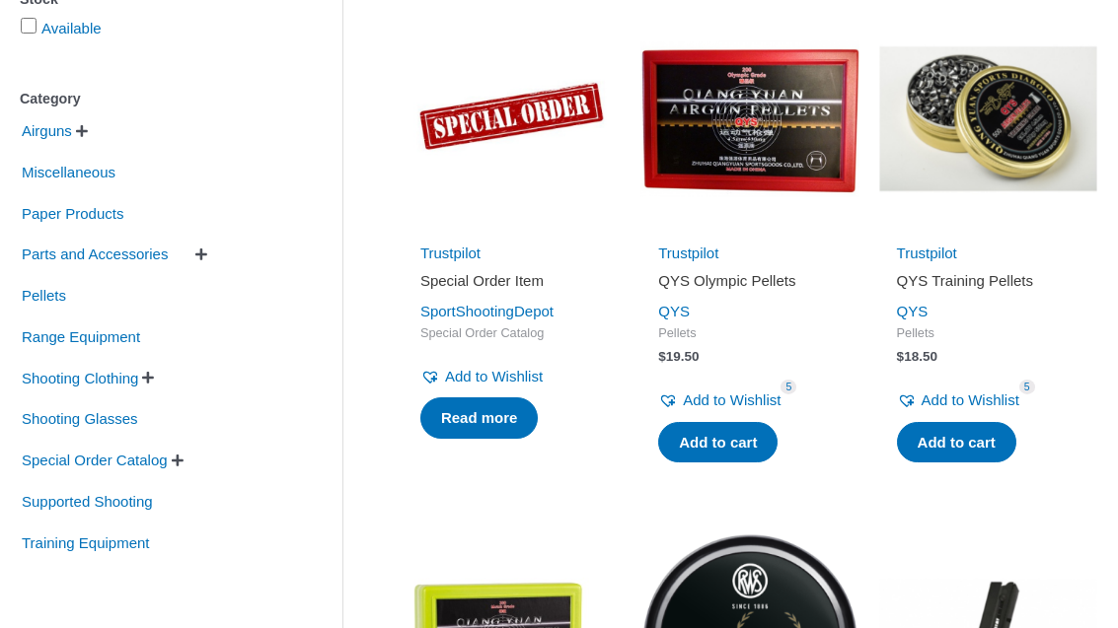
scroll to position [410, 0]
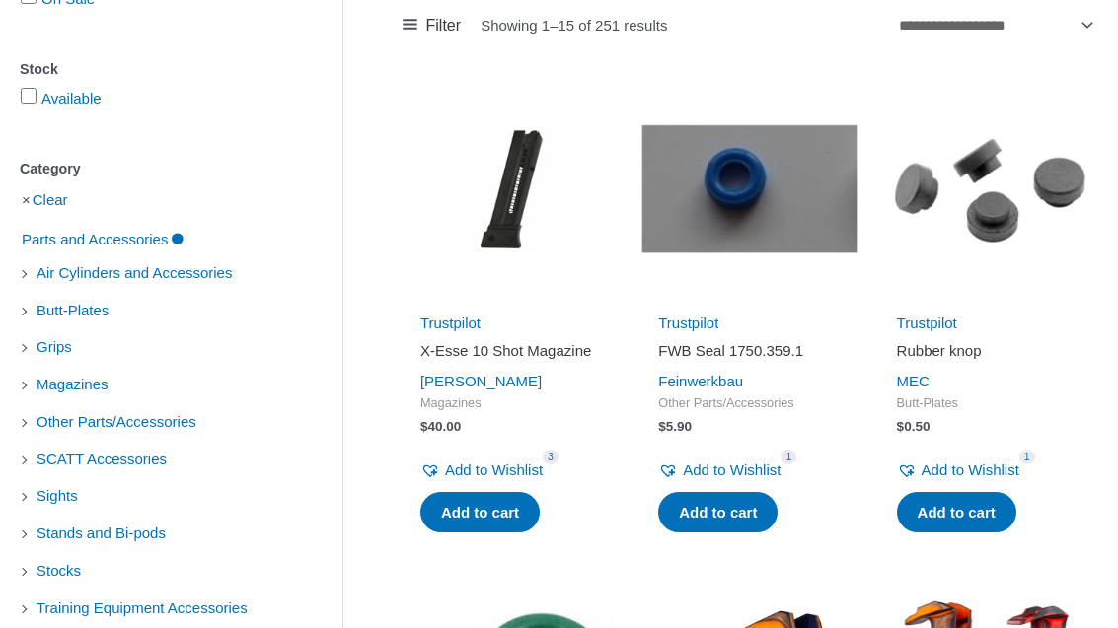
scroll to position [339, 0]
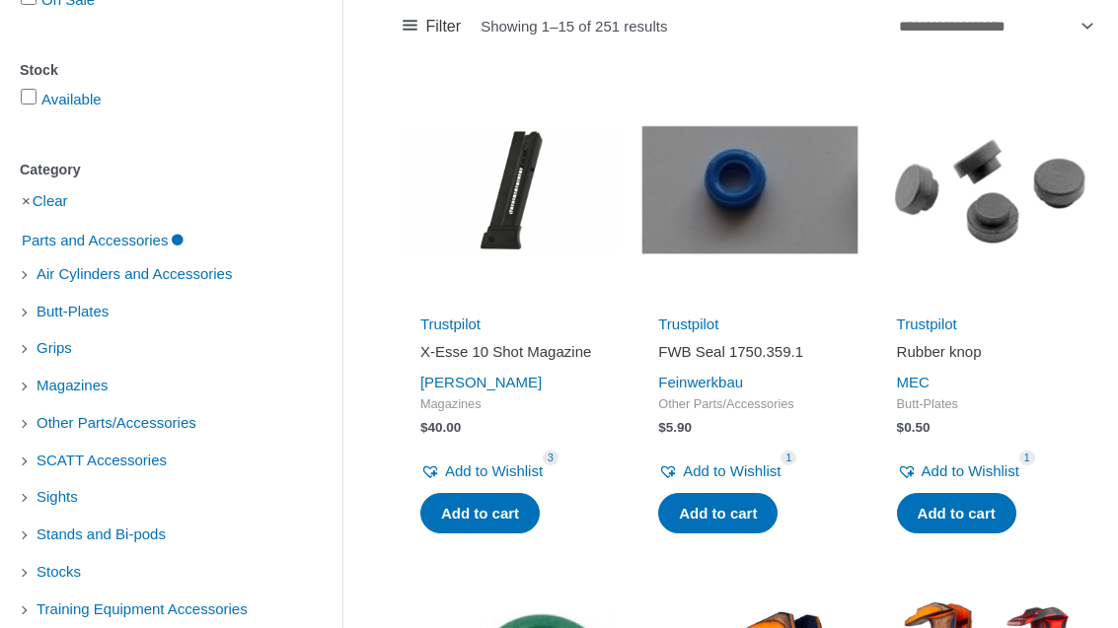
click at [41, 209] on link "Clear" at bounding box center [51, 200] width 36 height 17
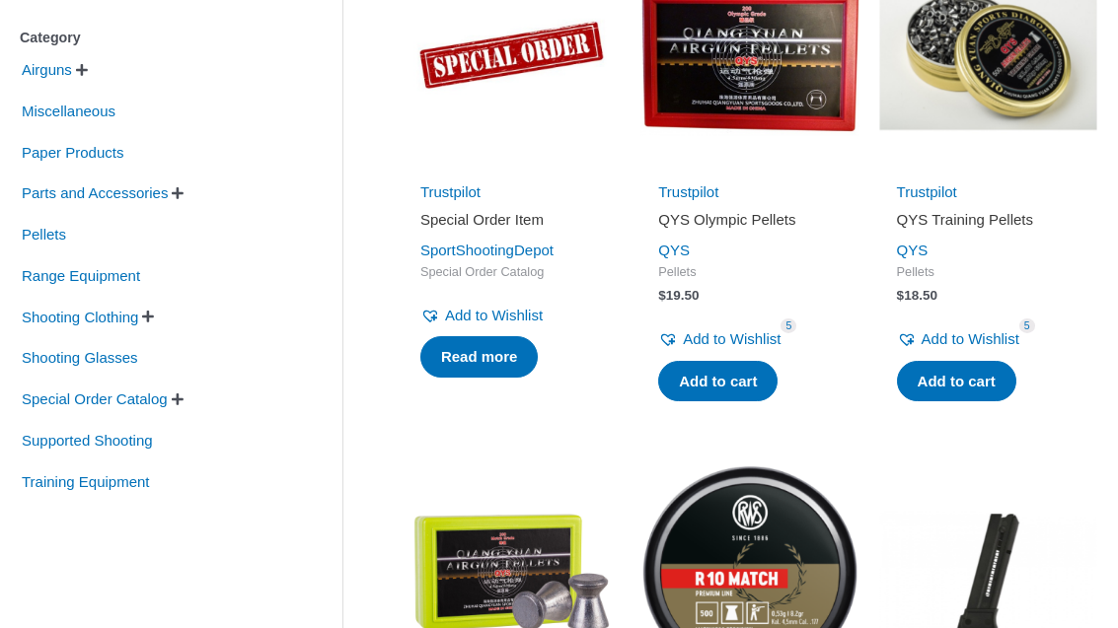
scroll to position [472, 0]
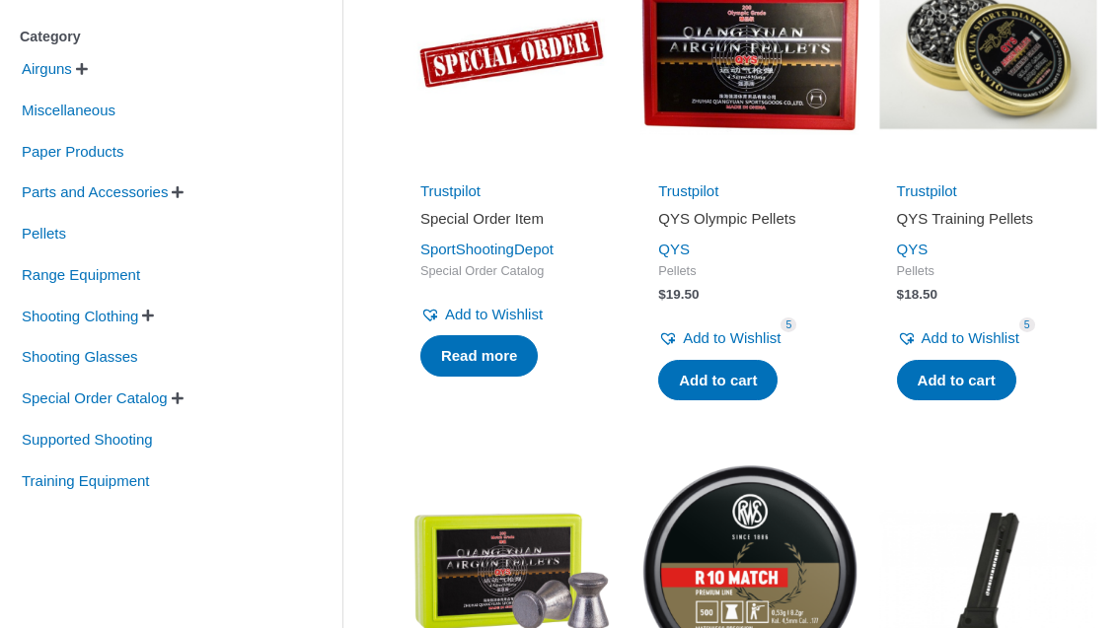
click at [110, 494] on span "Training Equipment" at bounding box center [86, 483] width 132 height 34
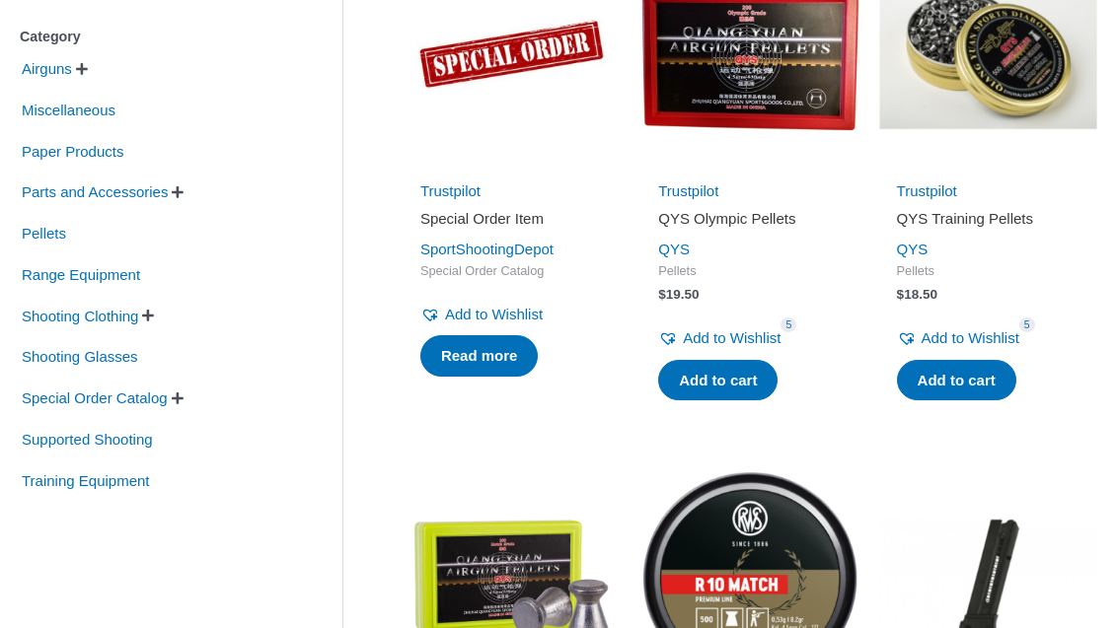
scroll to position [473, 0]
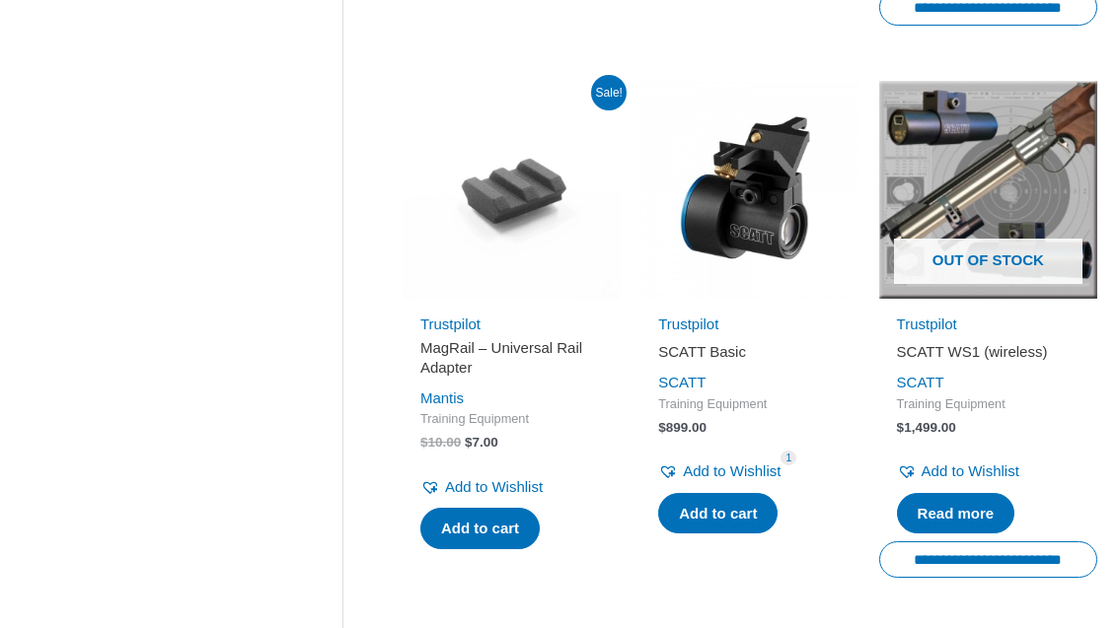
scroll to position [2519, 0]
click at [956, 501] on link "Read more" at bounding box center [956, 513] width 118 height 41
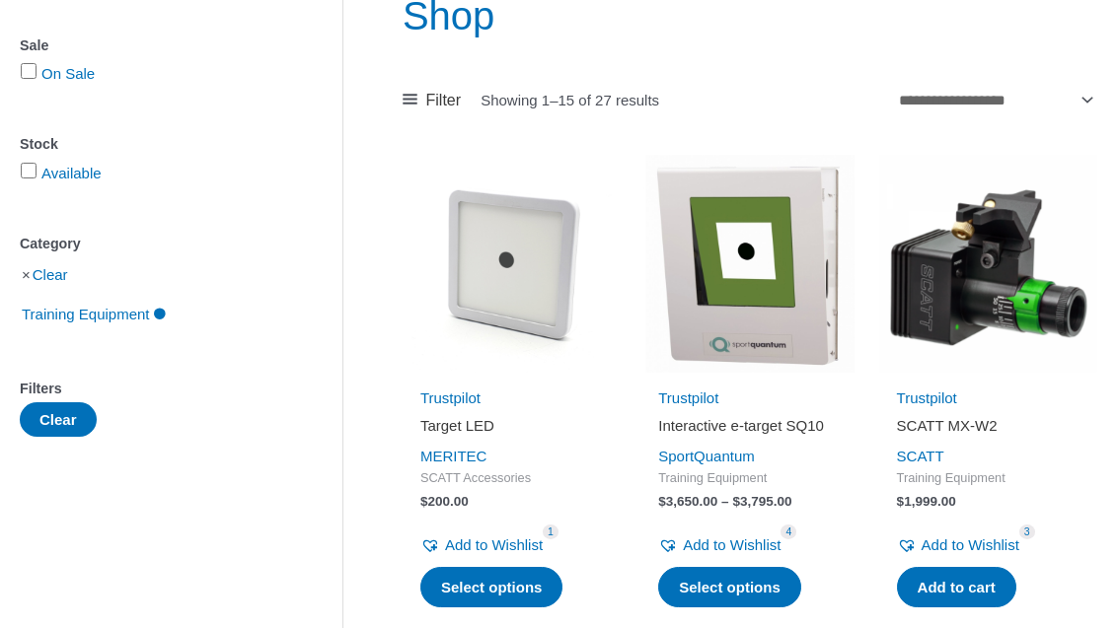
scroll to position [264, 0]
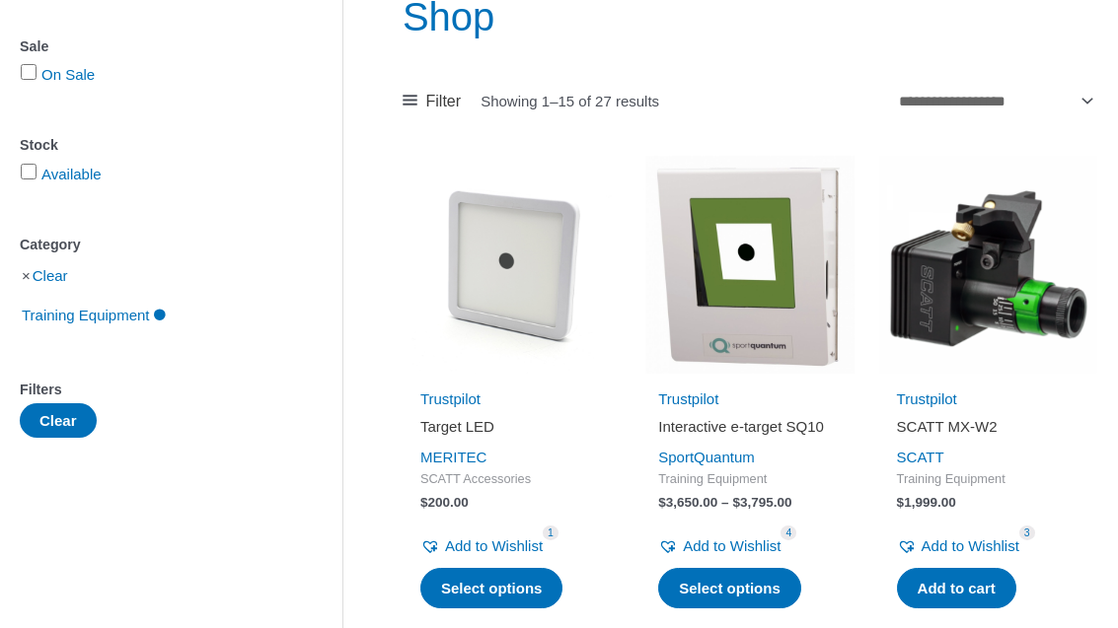
click at [766, 432] on h2 "Interactive e-target SQ10" at bounding box center [749, 427] width 183 height 20
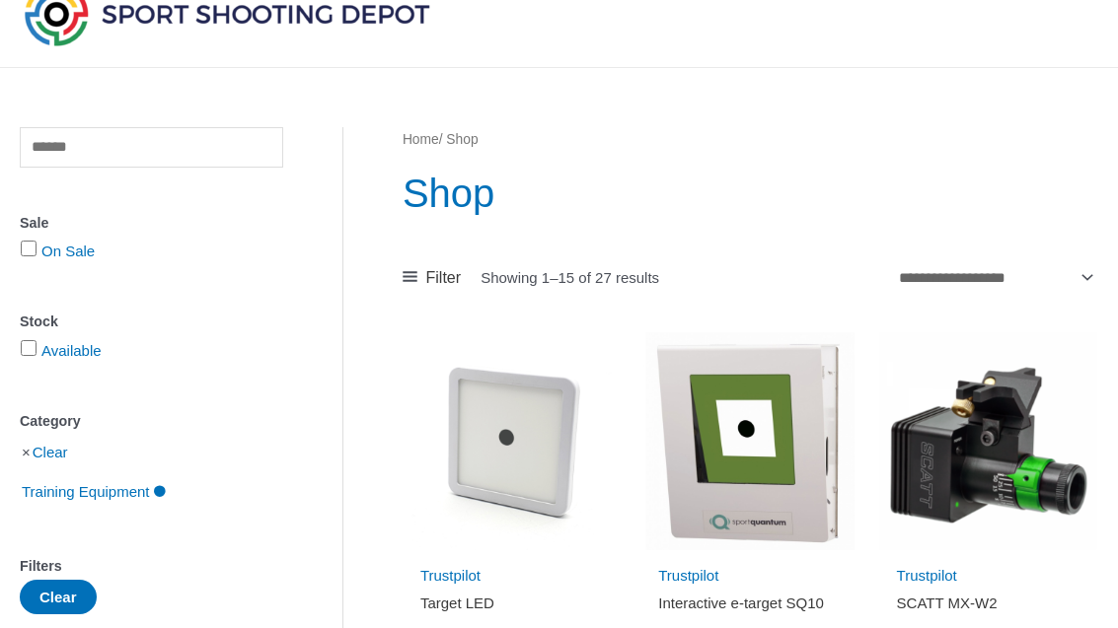
scroll to position [0, 0]
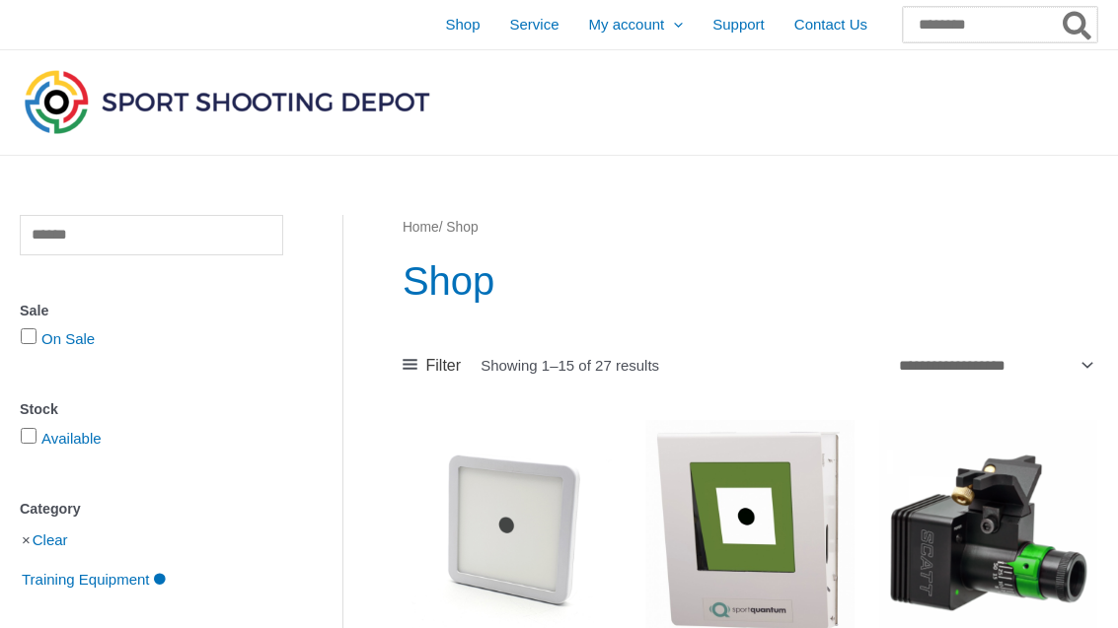
click at [972, 36] on input "Search for:" at bounding box center [1000, 25] width 194 height 36
type input "**********"
click at [1077, 25] on button "Search" at bounding box center [1078, 25] width 38 height 36
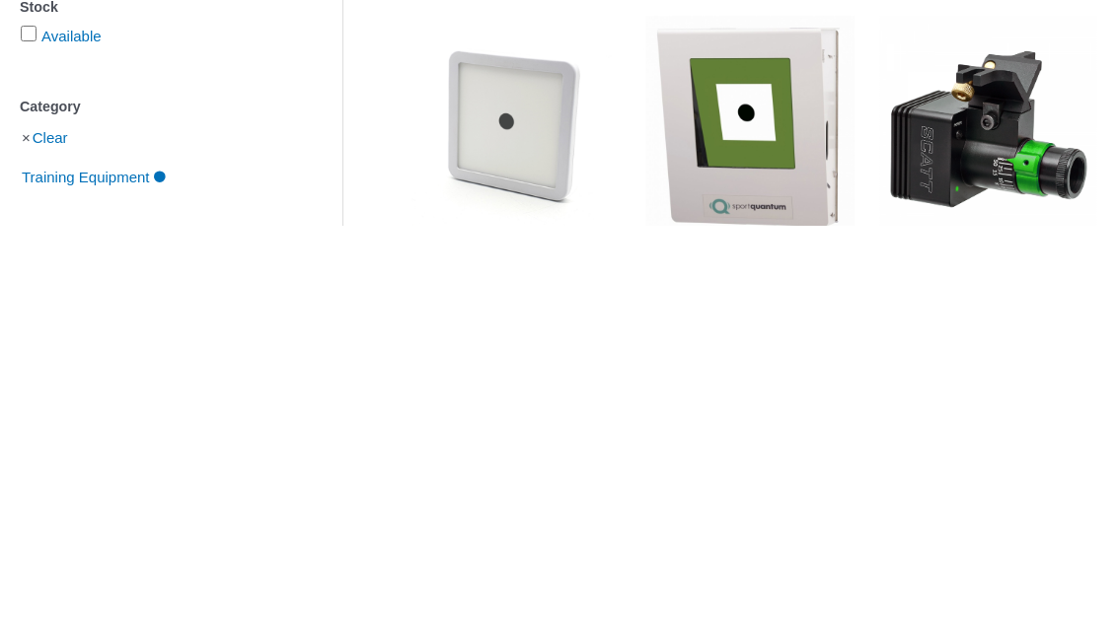
scroll to position [403, 0]
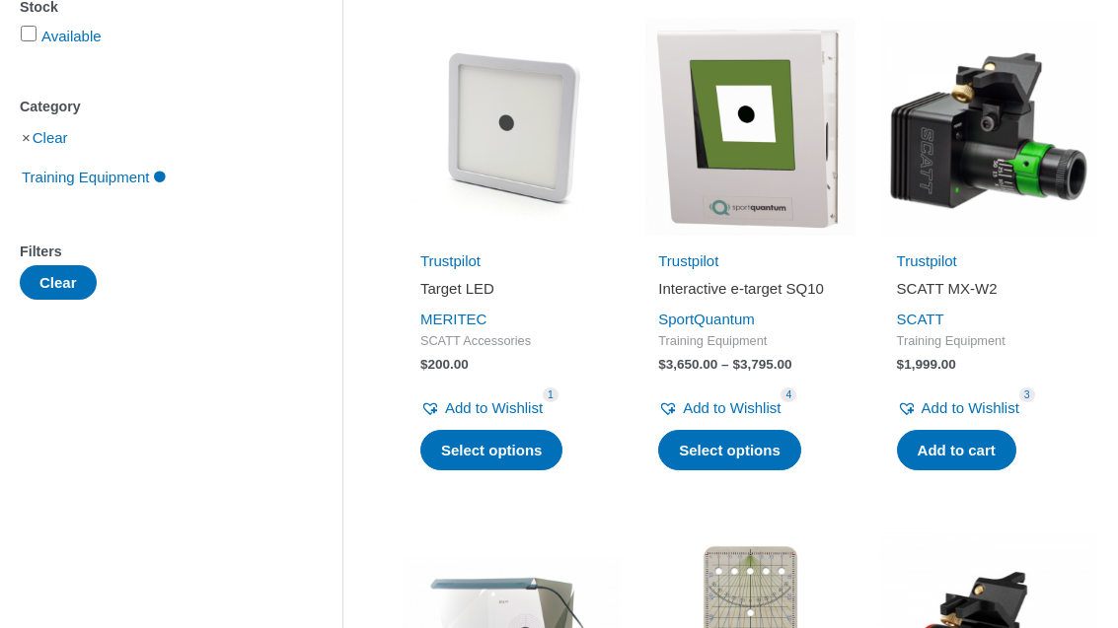
click at [35, 148] on li "Clear" at bounding box center [151, 137] width 263 height 35
click at [37, 155] on li "Clear" at bounding box center [151, 137] width 263 height 35
click at [40, 146] on link "Clear" at bounding box center [51, 137] width 36 height 17
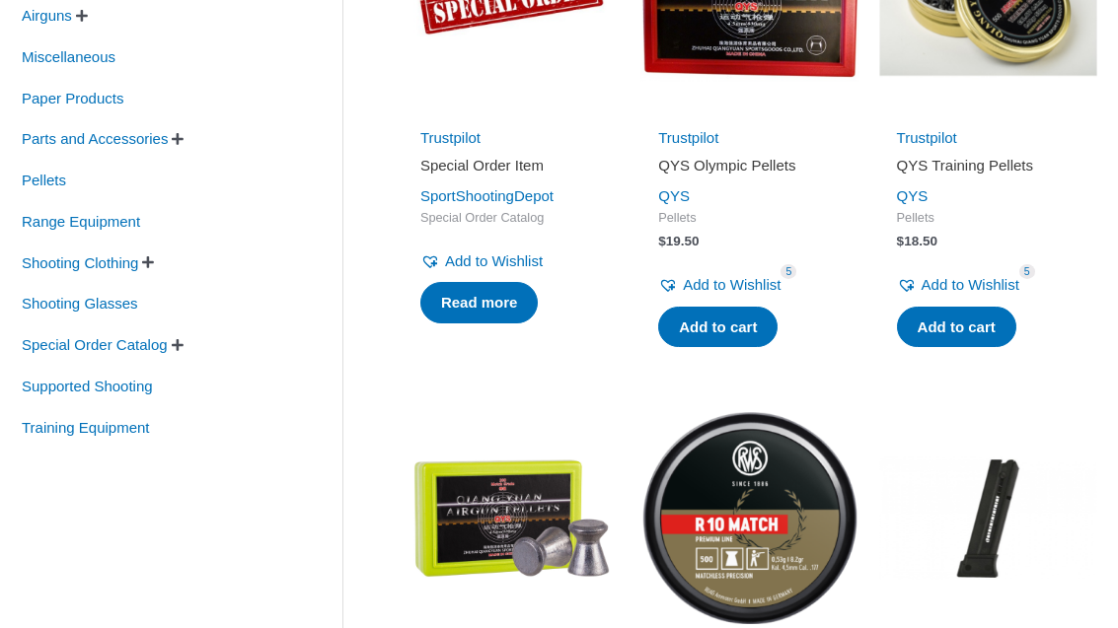
scroll to position [526, 0]
click at [85, 319] on span "Shooting Glasses" at bounding box center [80, 304] width 120 height 34
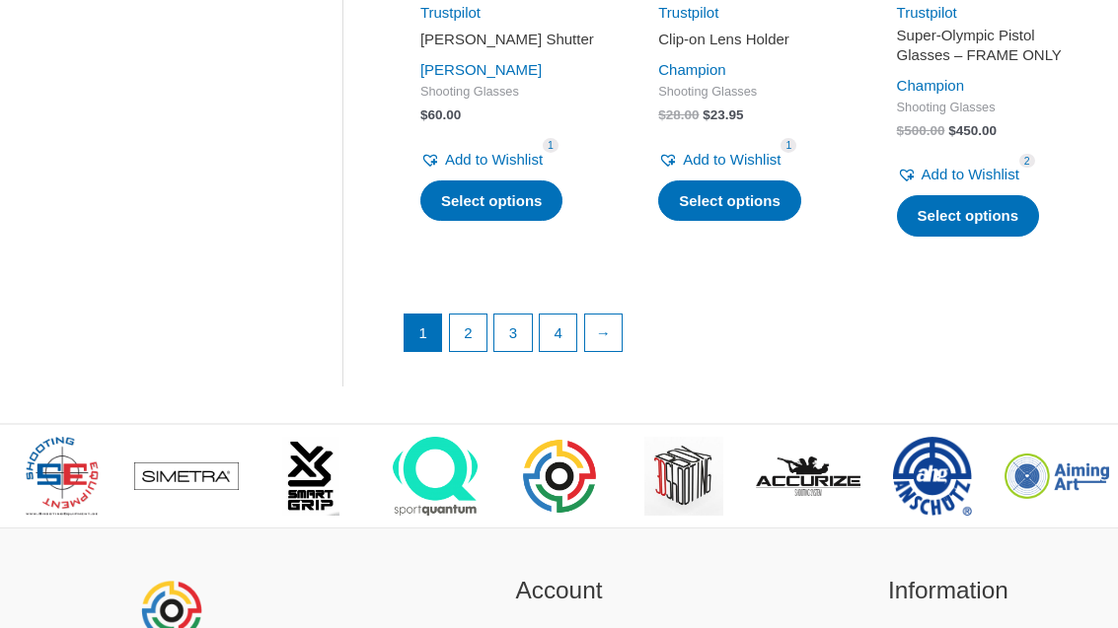
scroll to position [2800, 0]
click at [472, 316] on link "2" at bounding box center [468, 334] width 37 height 37
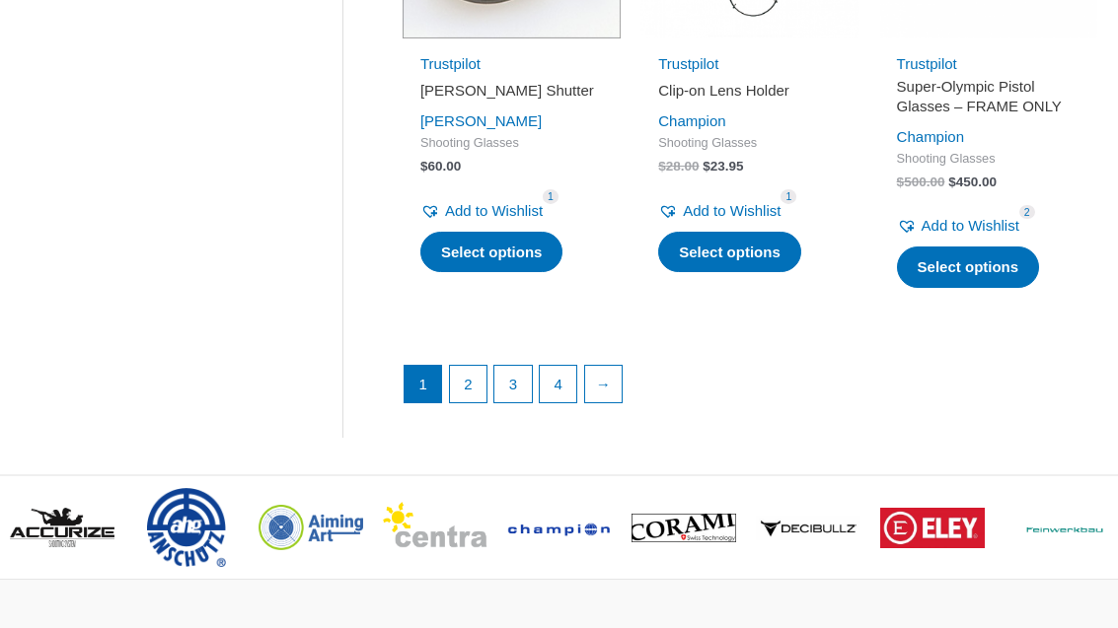
scroll to position [2764, 0]
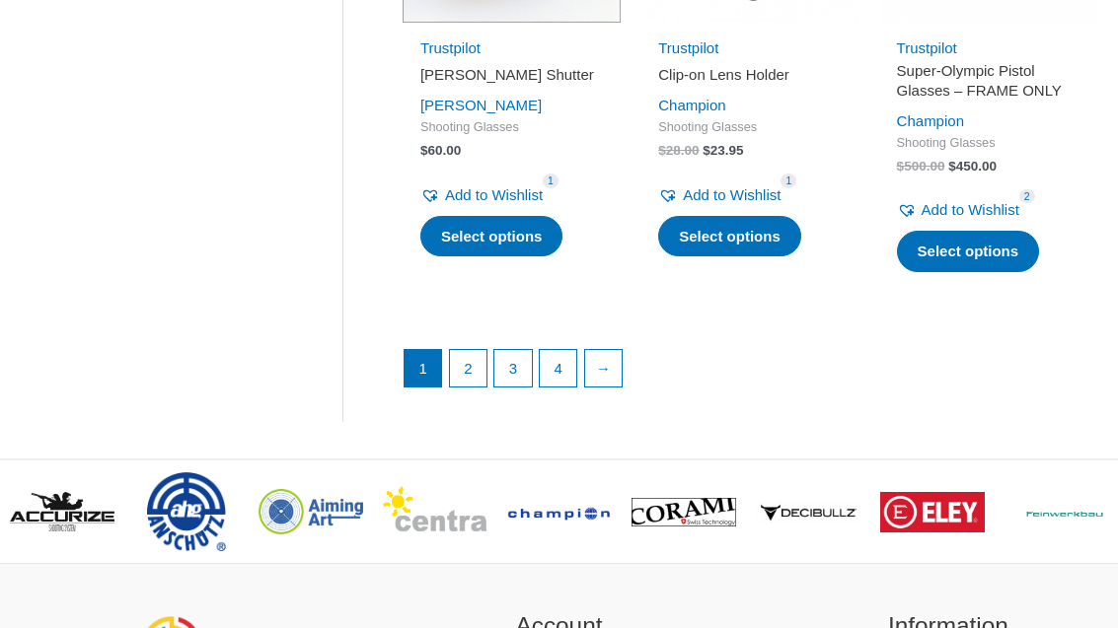
click at [474, 351] on link "2" at bounding box center [468, 369] width 37 height 37
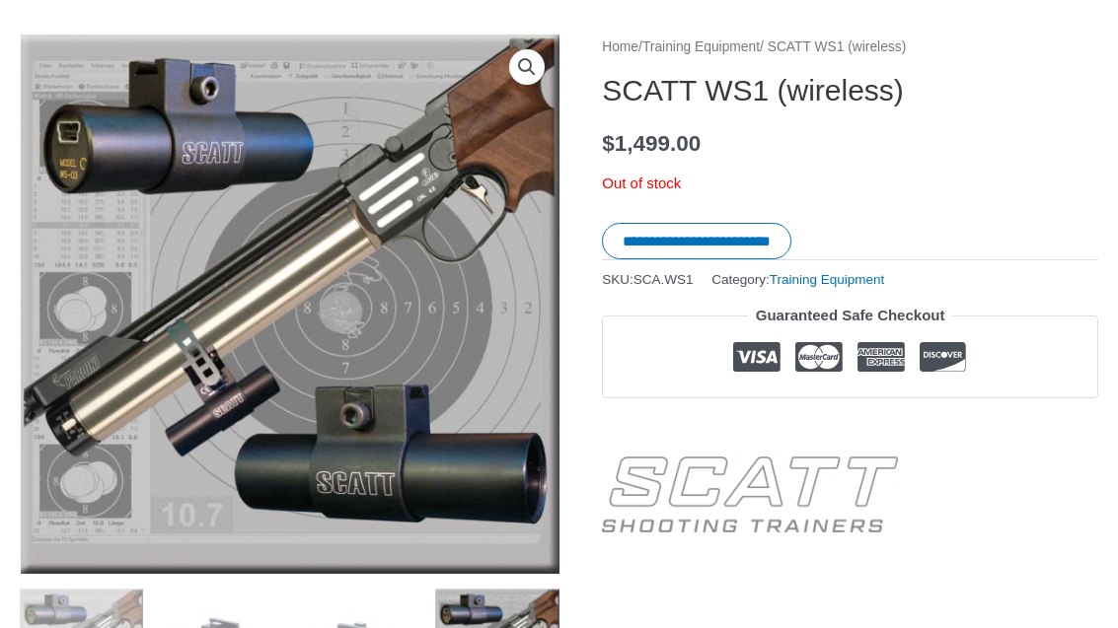
scroll to position [169, 0]
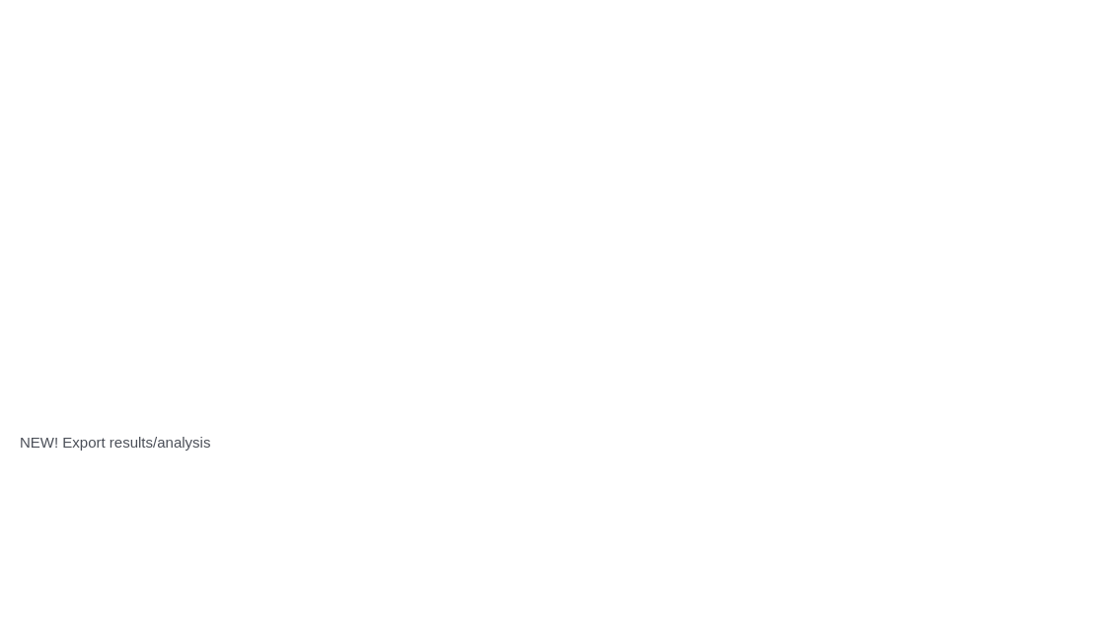
scroll to position [4585, 0]
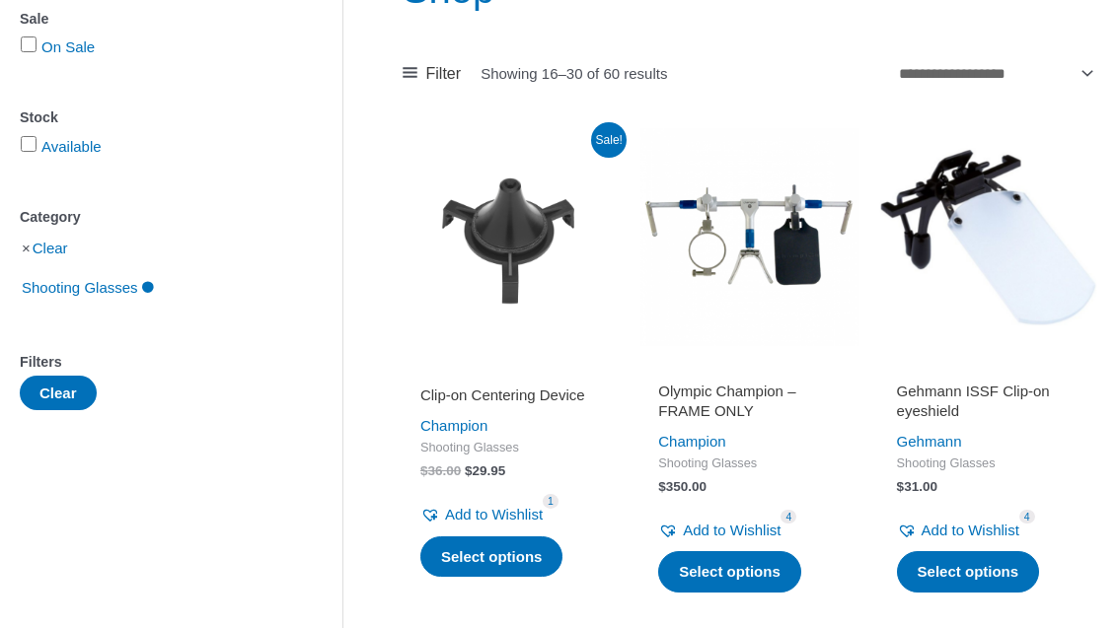
scroll to position [292, 0]
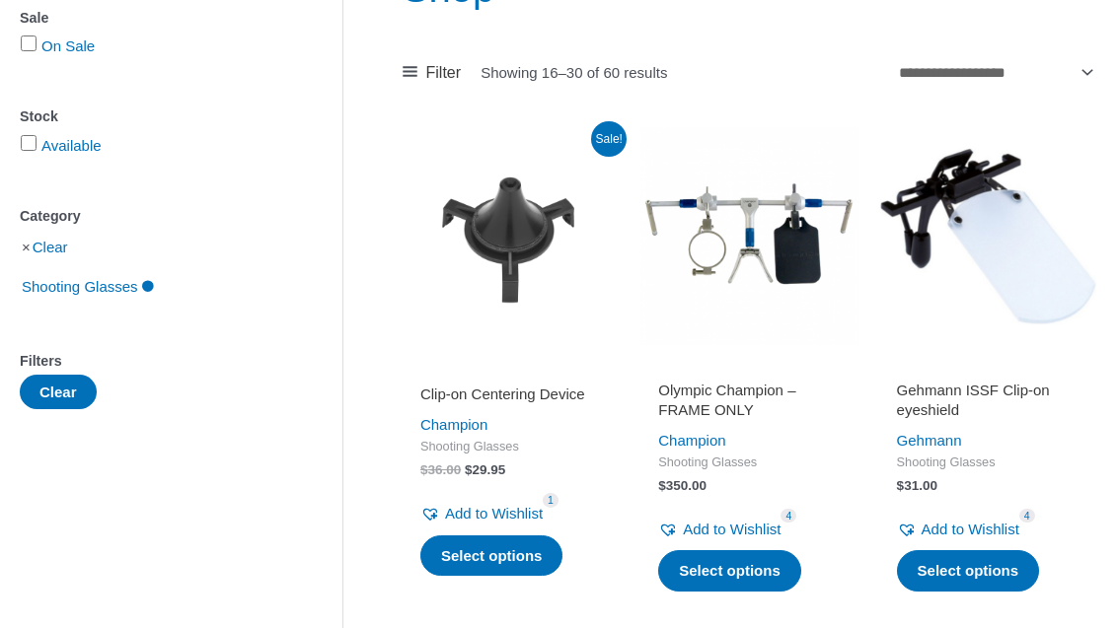
click at [782, 396] on h2 "Olympic Champion – FRAME ONLY" at bounding box center [749, 401] width 183 height 38
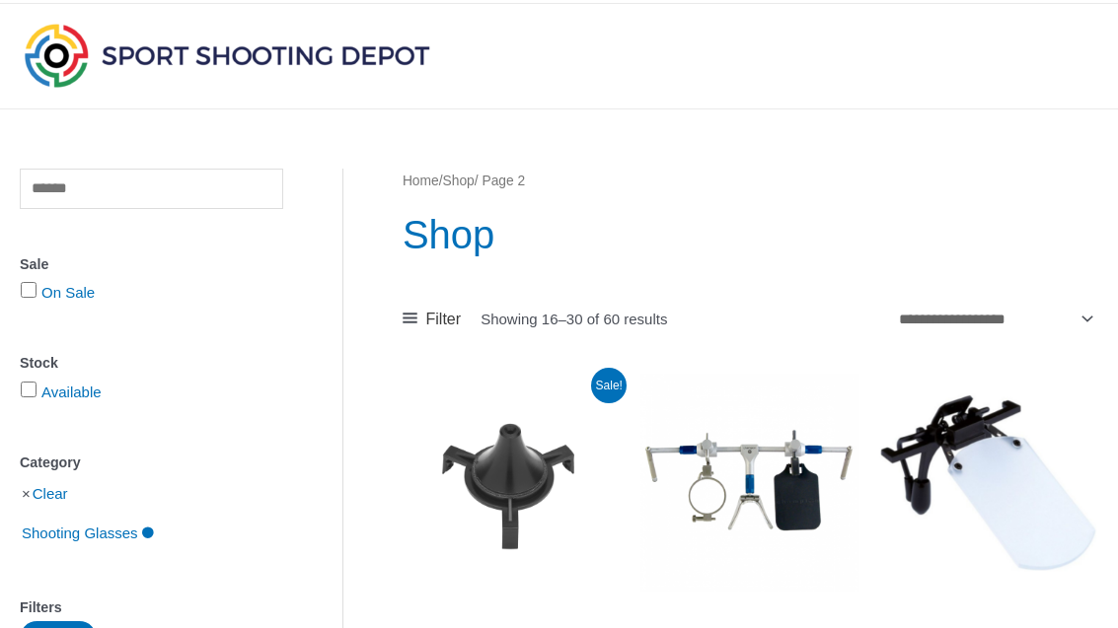
scroll to position [0, 0]
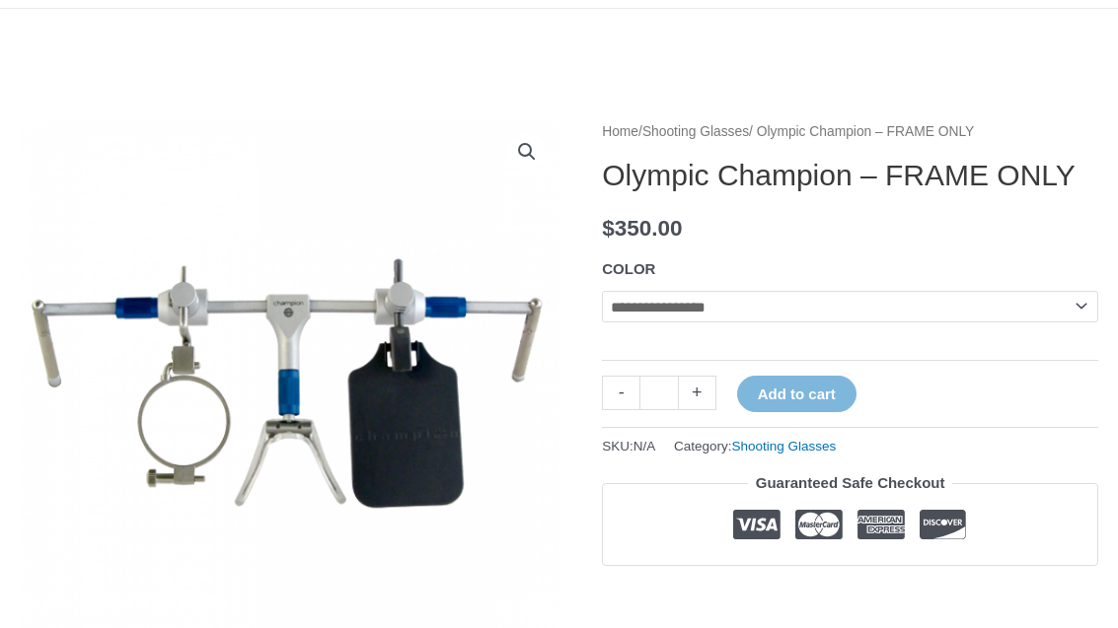
click at [919, 324] on select "**********" at bounding box center [850, 308] width 496 height 32
select select "***"
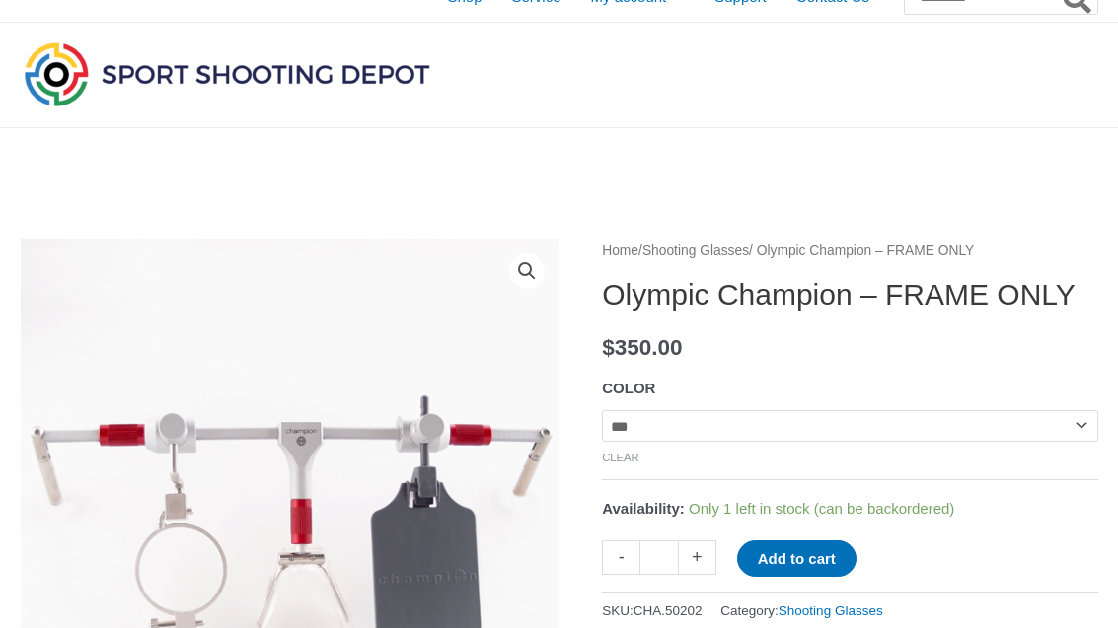
scroll to position [12, 0]
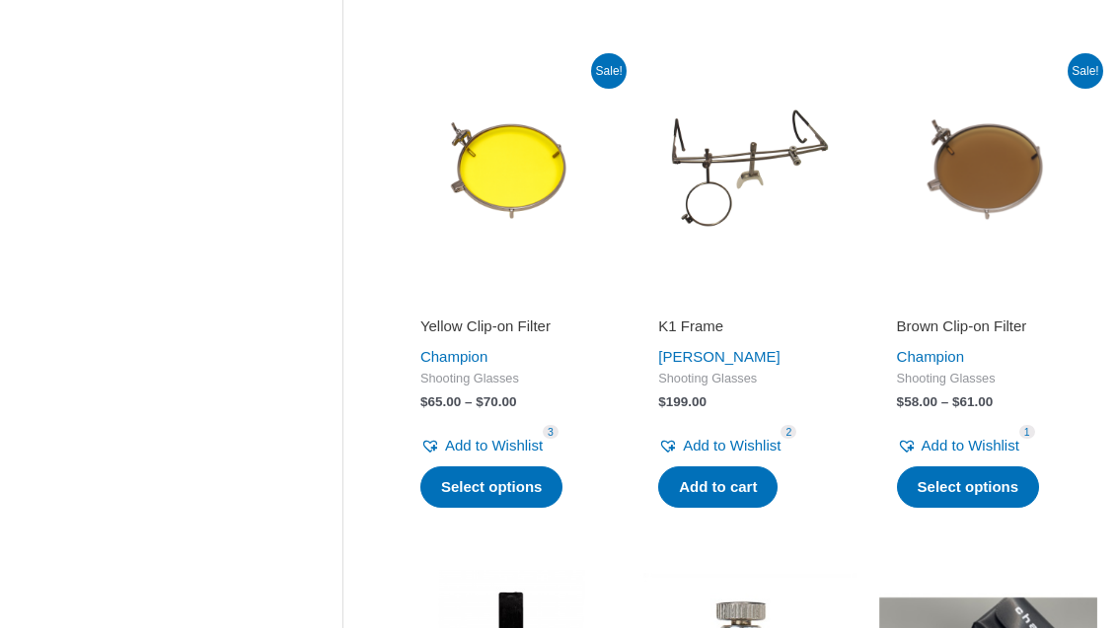
scroll to position [867, 0]
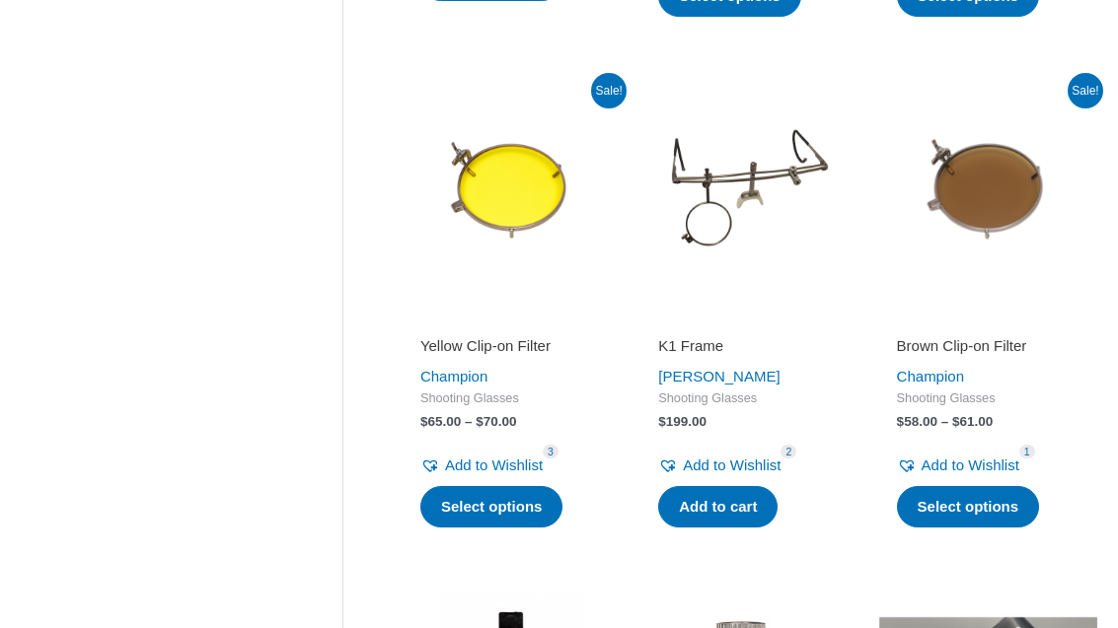
click at [712, 352] on link "K1 Frame" at bounding box center [749, 350] width 183 height 27
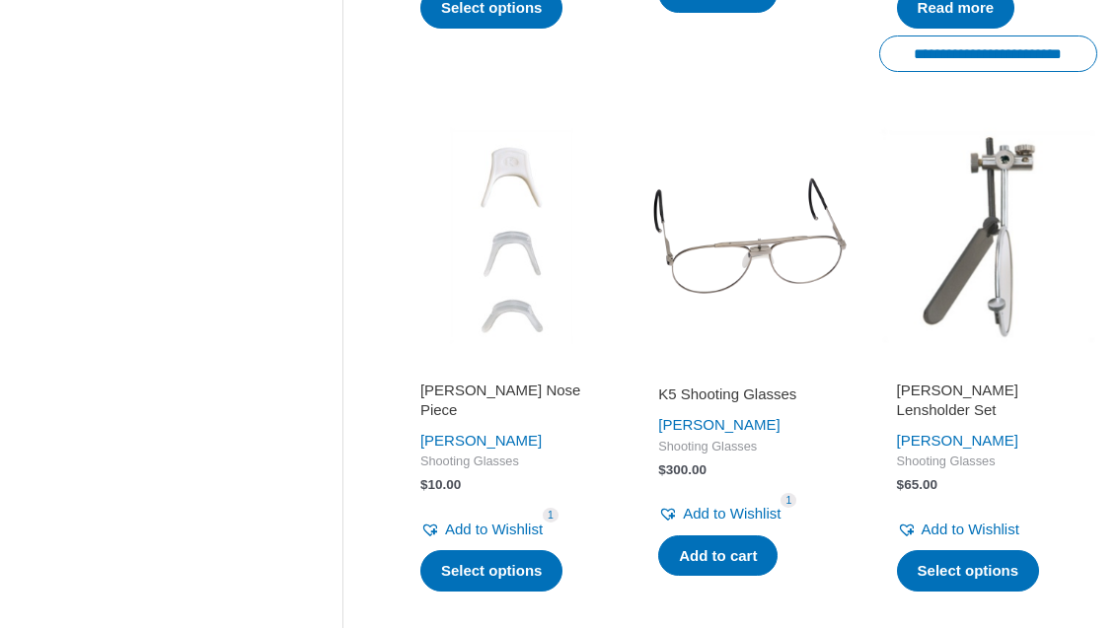
scroll to position [1896, 0]
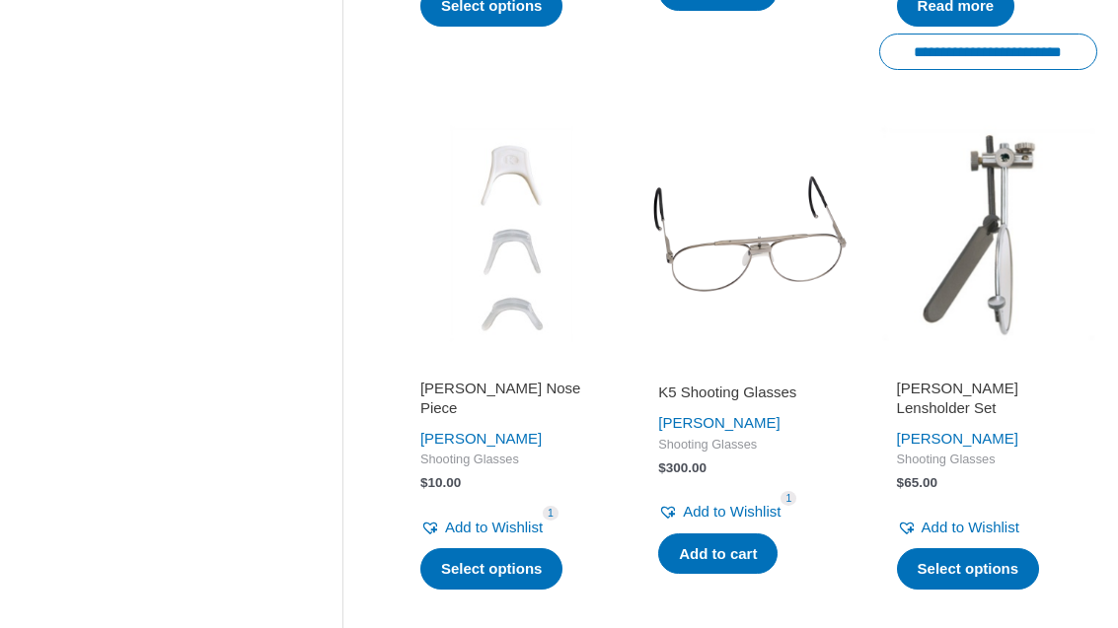
click at [437, 430] on link "[PERSON_NAME]" at bounding box center [480, 438] width 121 height 17
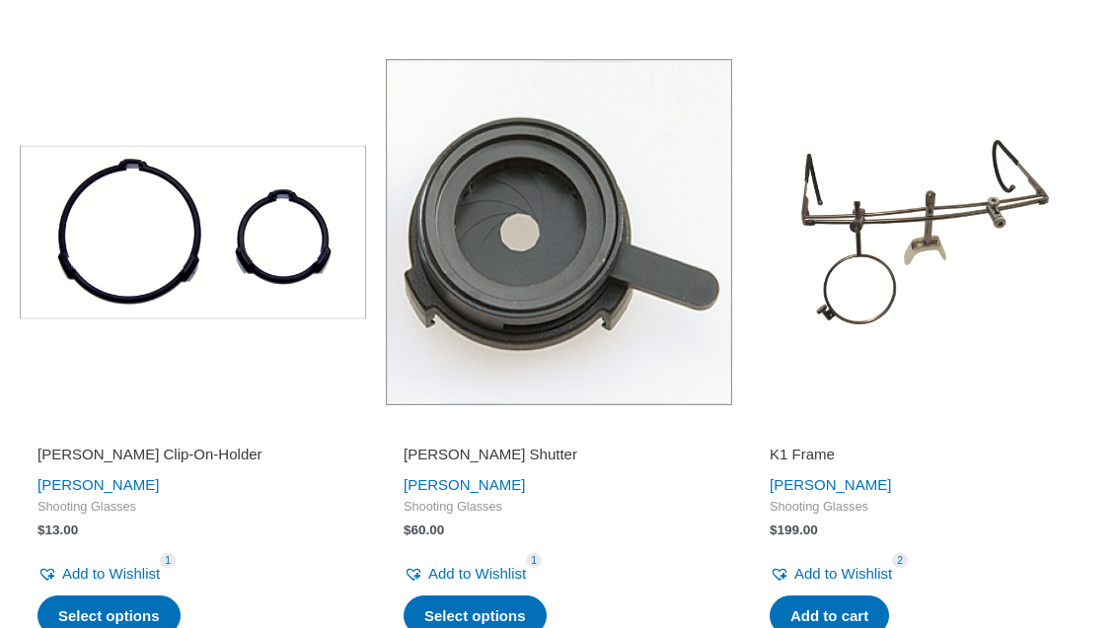
scroll to position [1019, 0]
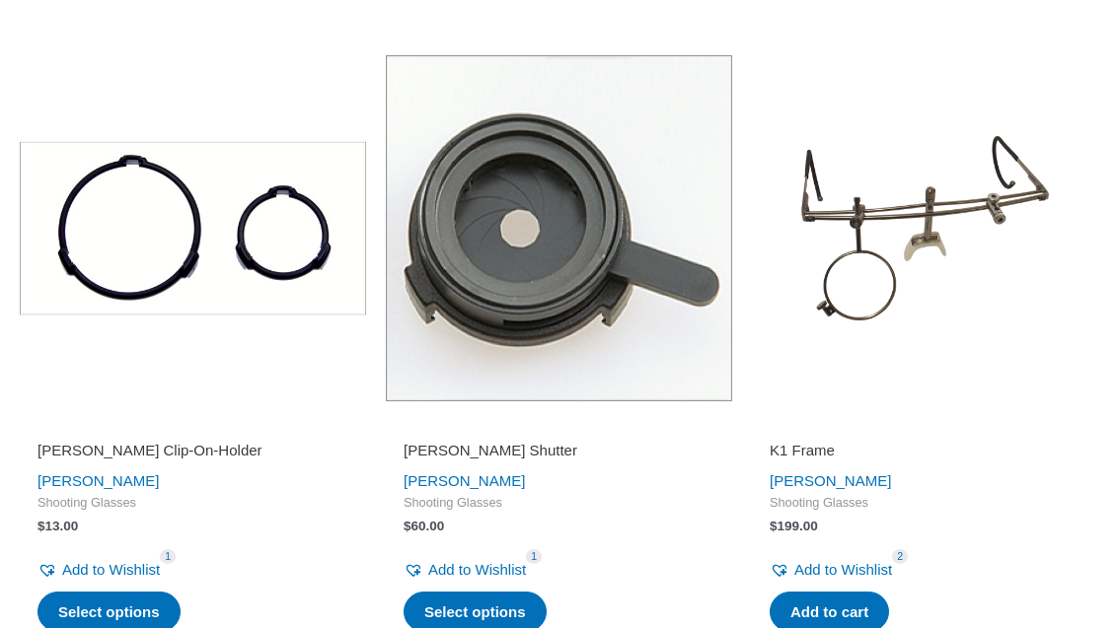
click at [956, 230] on img at bounding box center [925, 228] width 346 height 346
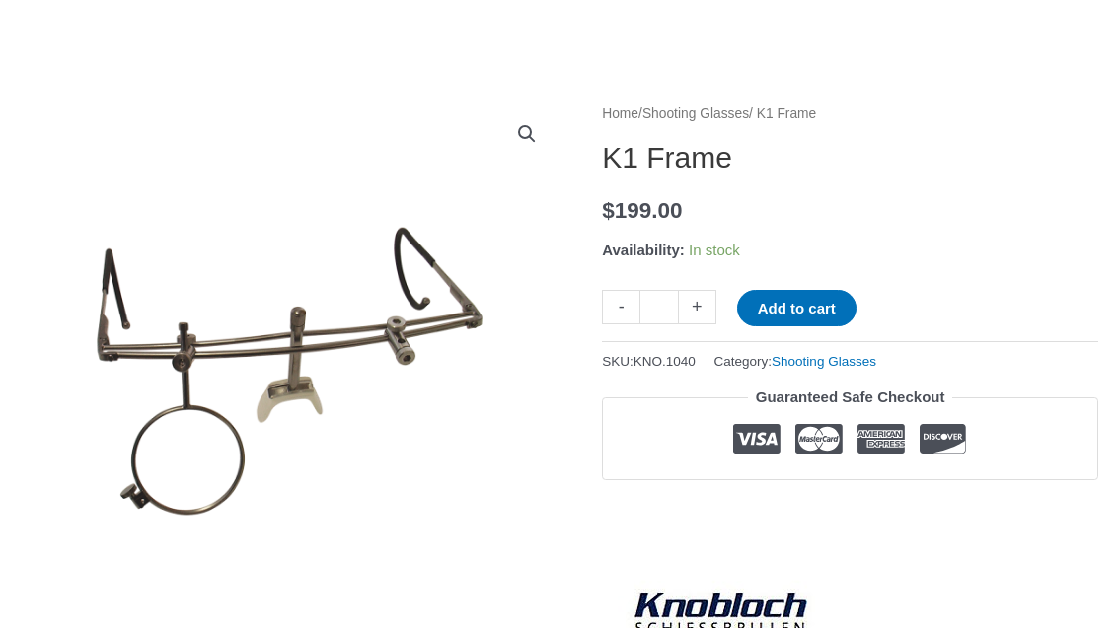
scroll to position [165, 0]
click at [230, 343] on img at bounding box center [760, 496] width 1480 height 789
click at [233, 352] on img at bounding box center [760, 496] width 1480 height 789
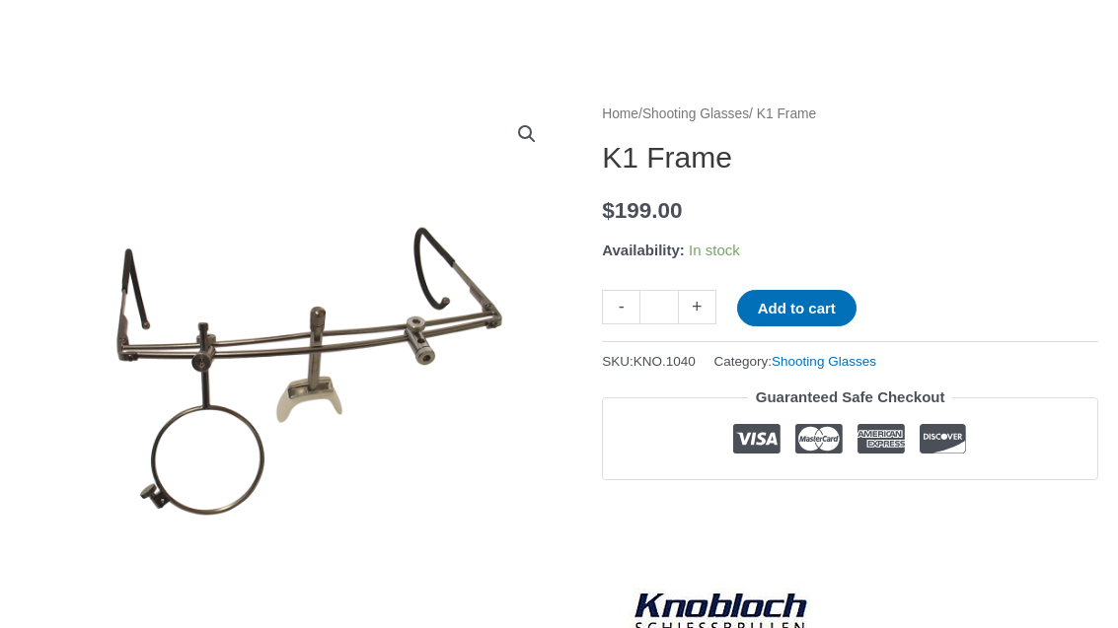
click at [300, 361] on img at bounding box center [779, 496] width 1480 height 789
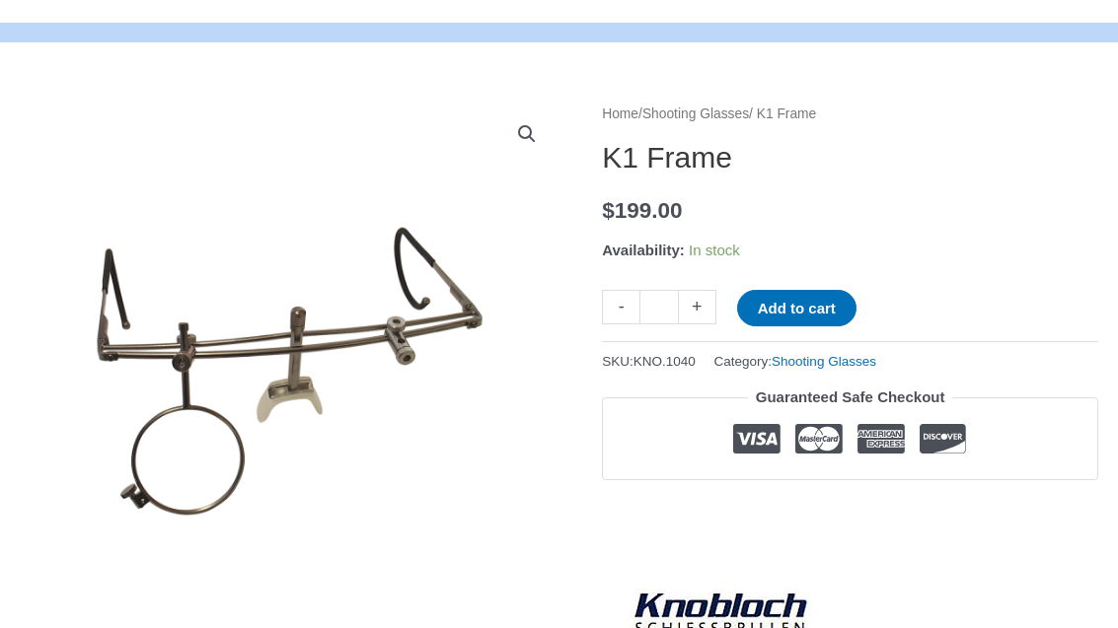
click at [1015, 335] on form "Minus Quantity - K1 Frame quantity * Plus Quantity + Add to cart" at bounding box center [850, 315] width 496 height 51
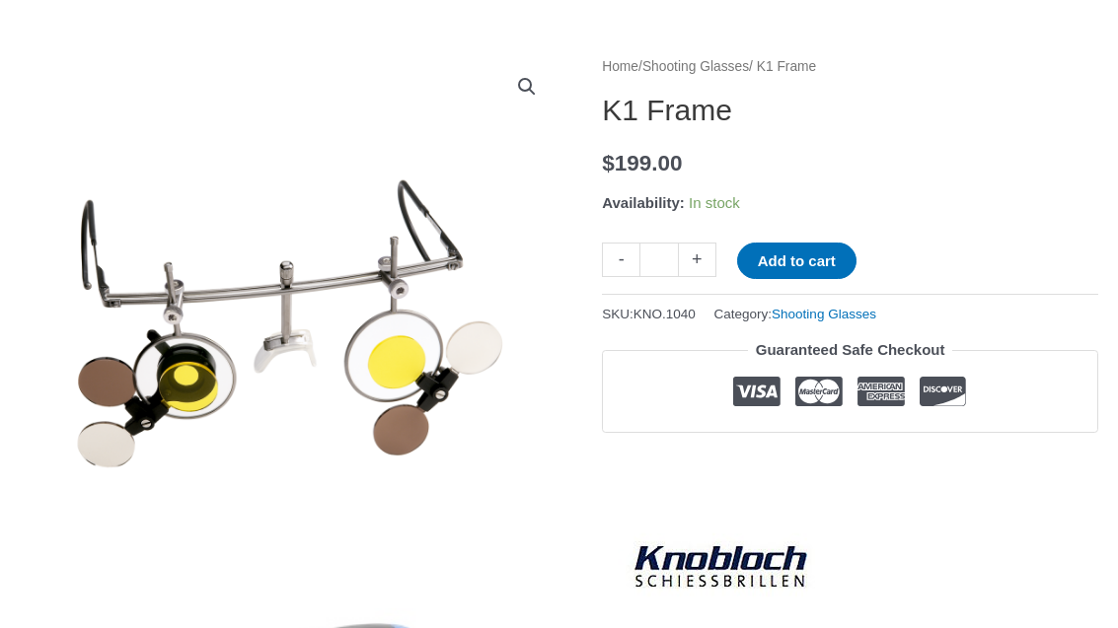
scroll to position [0, 0]
